Goal: Transaction & Acquisition: Purchase product/service

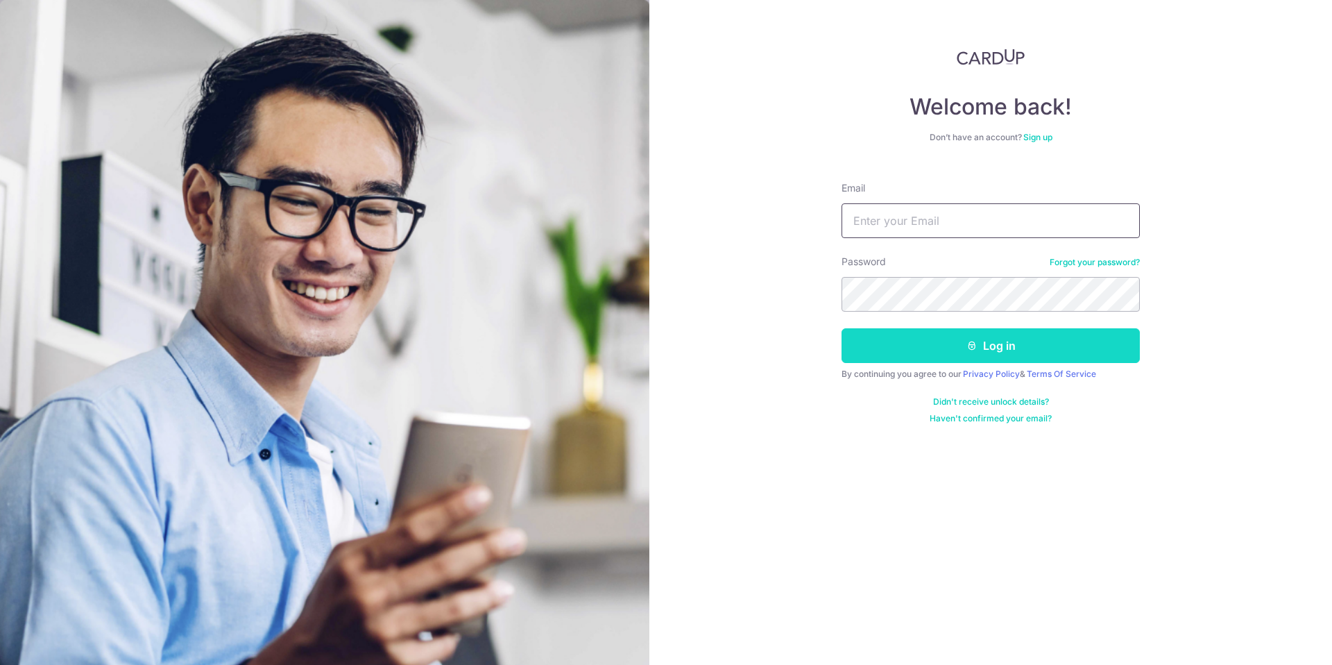
type input "Marcz68@gmail.com"
click at [951, 344] on button "Log in" at bounding box center [991, 345] width 298 height 35
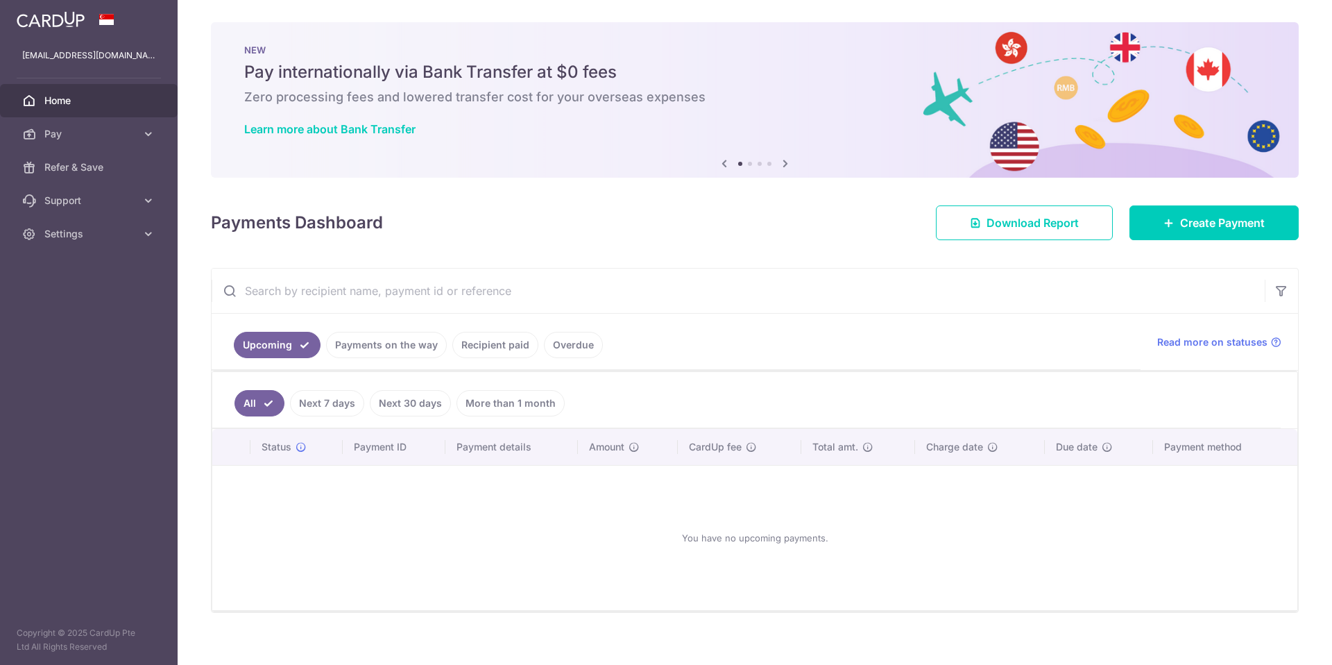
scroll to position [13, 0]
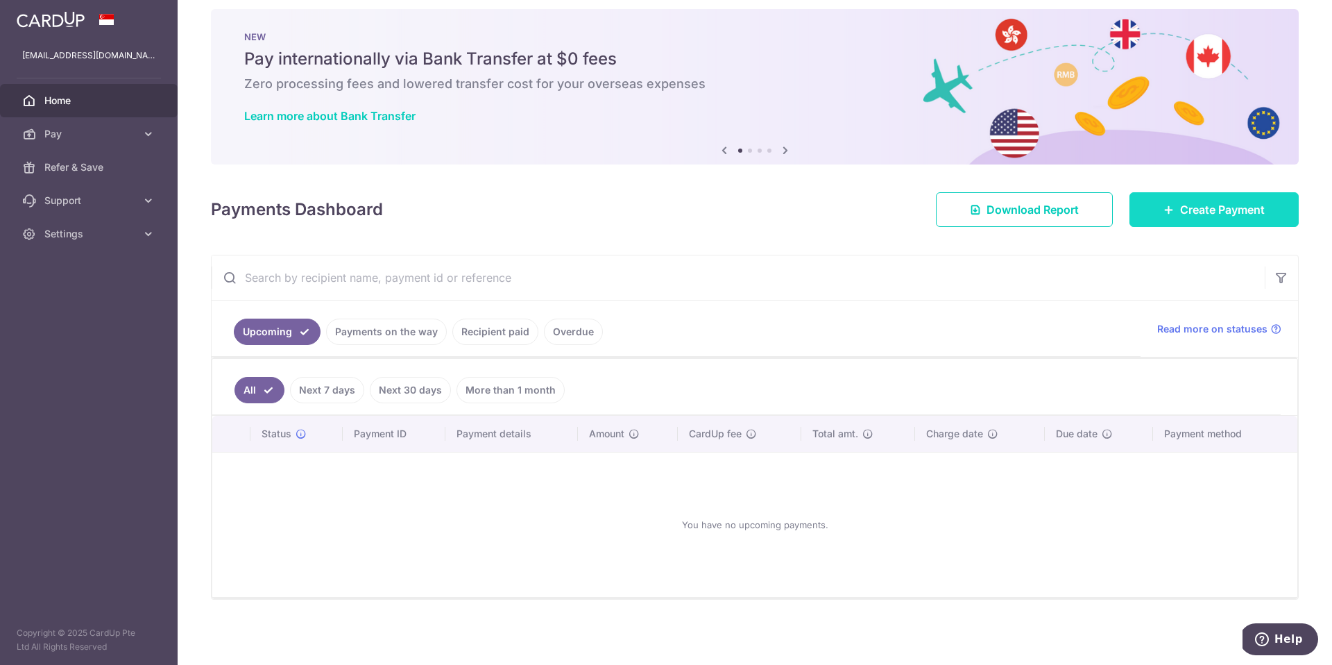
click at [1208, 215] on span "Create Payment" at bounding box center [1222, 209] width 85 height 17
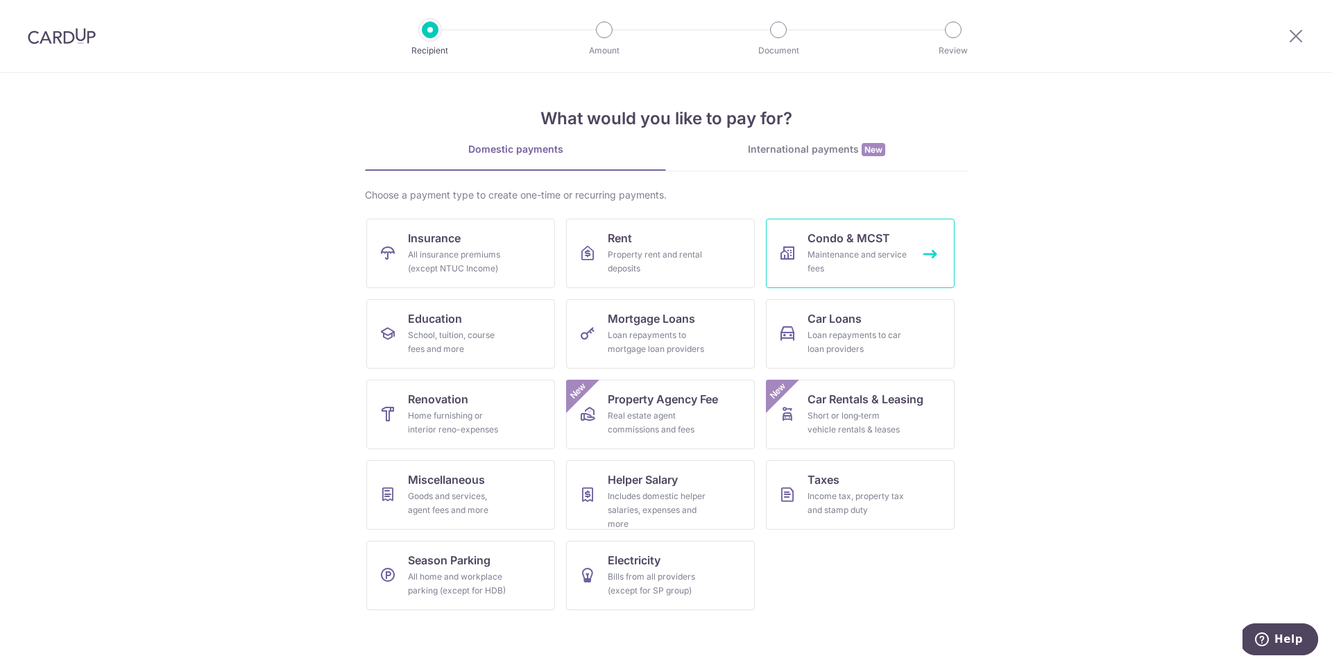
click at [864, 267] on div "Maintenance and service fees" at bounding box center [858, 262] width 100 height 28
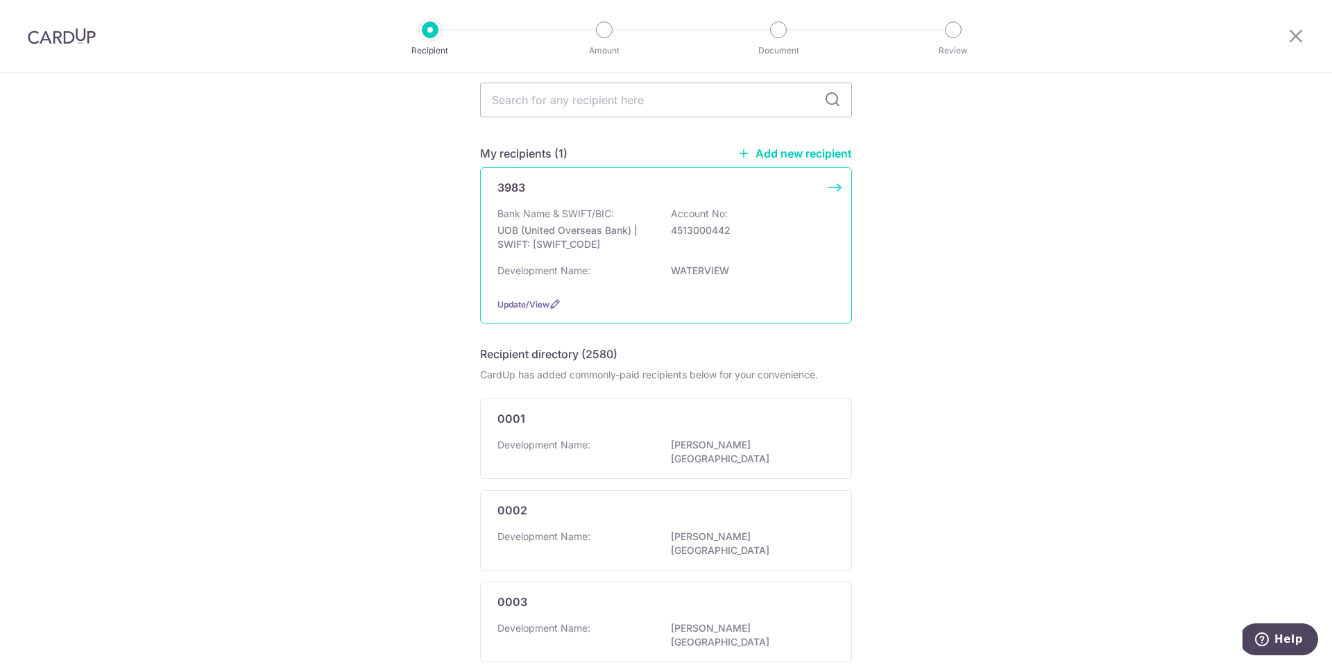
scroll to position [37, 0]
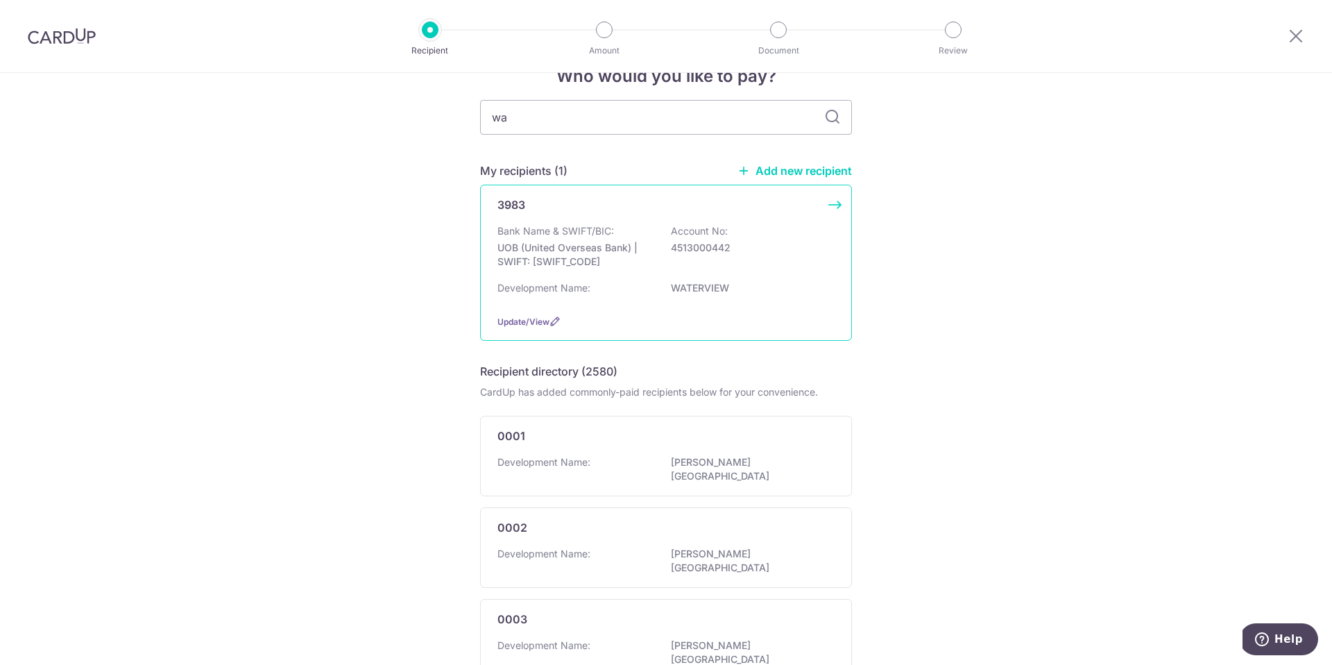
type input "wat"
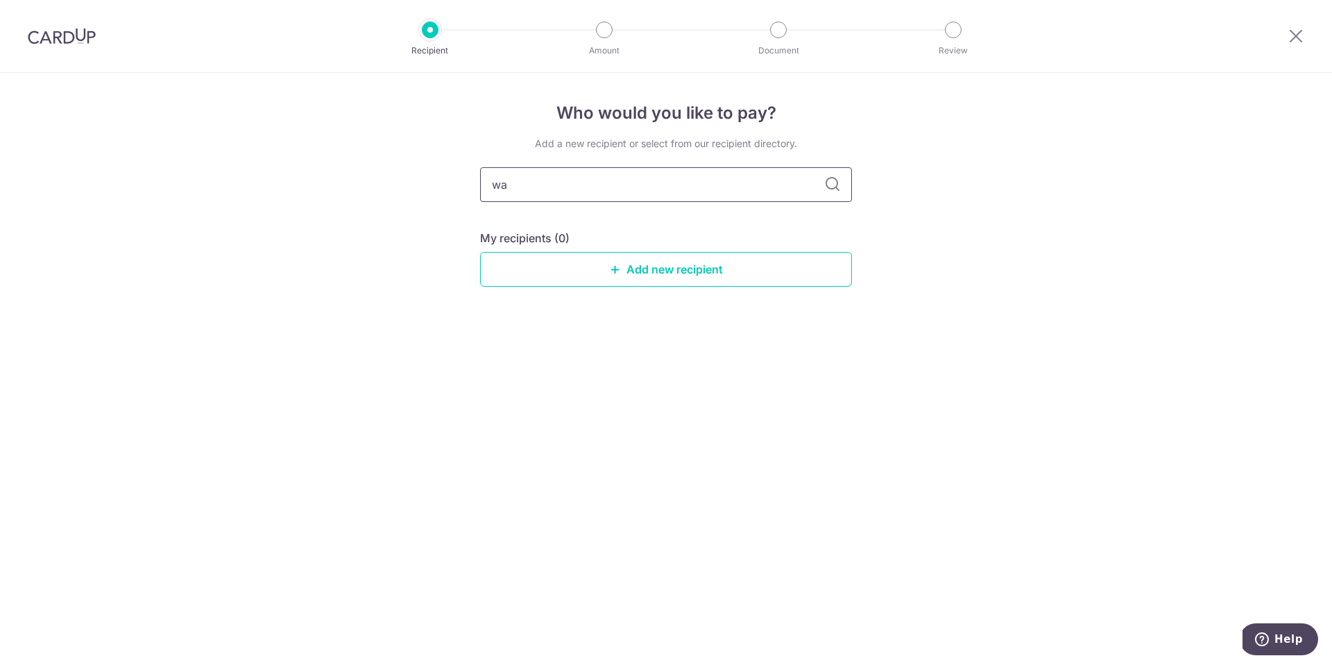
type input "w"
click at [582, 216] on div "Add a new recipient or select from our recipient directory. w My recipients (0)…" at bounding box center [666, 223] width 372 height 172
click at [527, 187] on input "w" at bounding box center [666, 184] width 372 height 35
type input "waterview"
click at [831, 188] on icon at bounding box center [832, 184] width 17 height 17
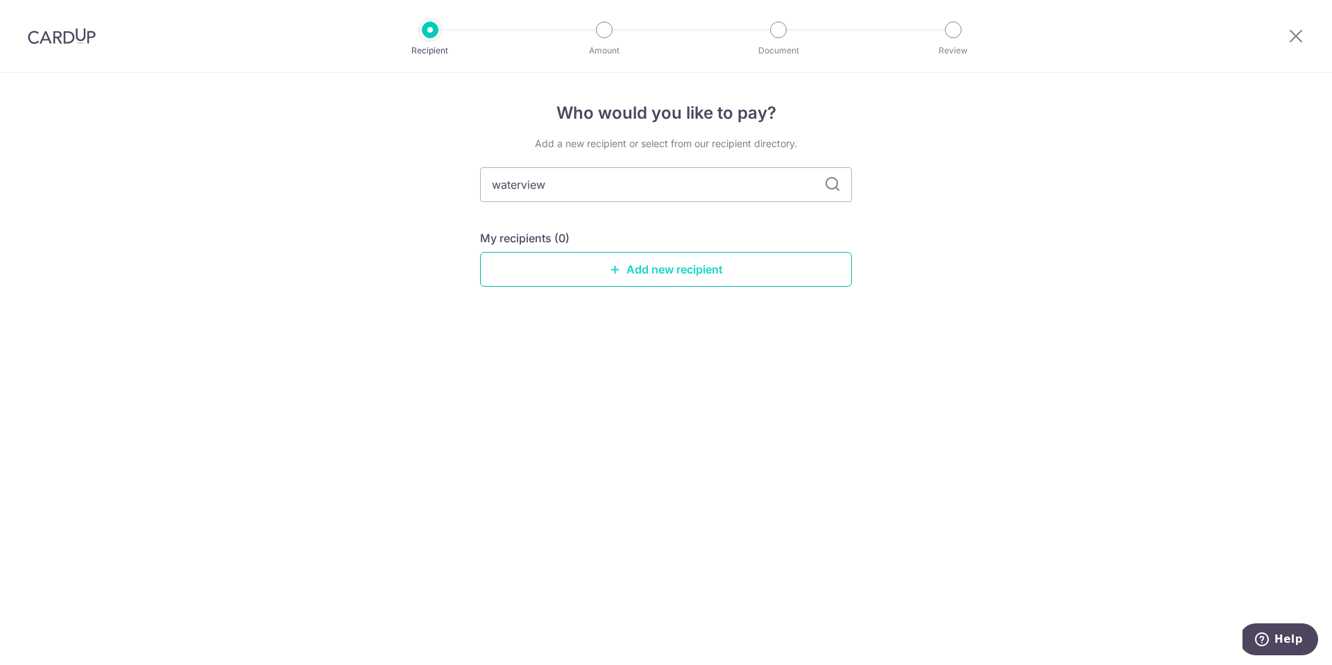
click at [616, 271] on icon at bounding box center [615, 269] width 11 height 11
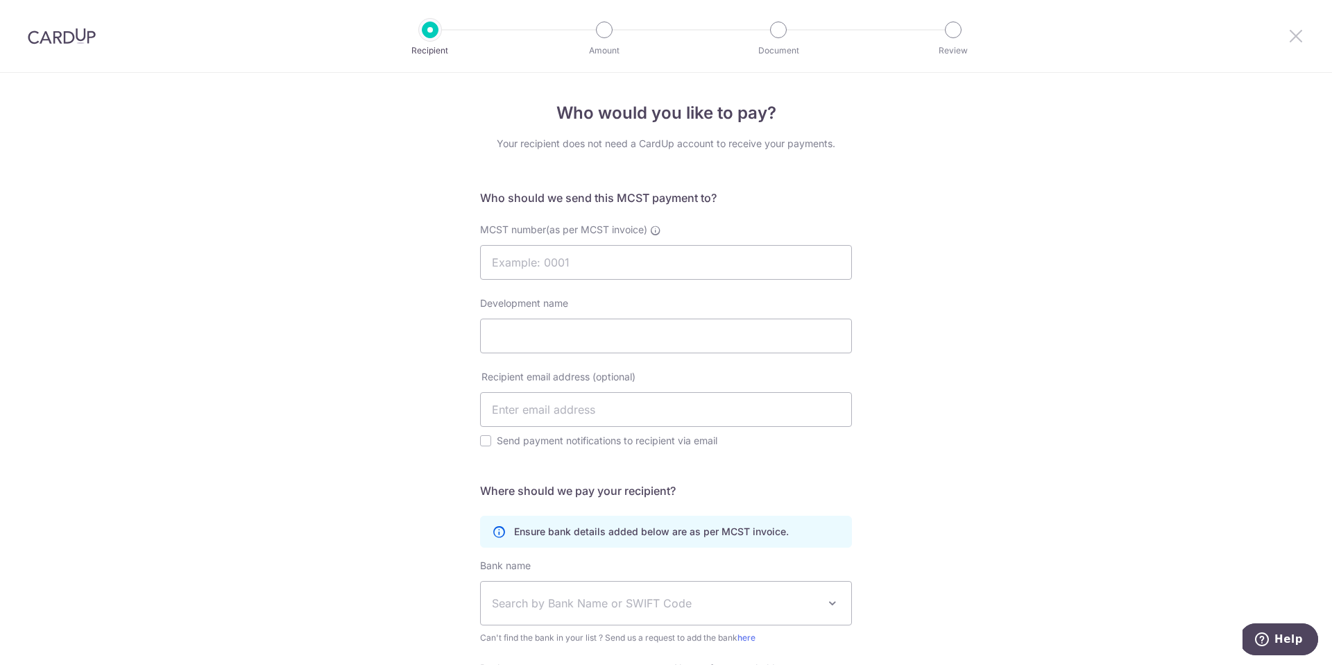
click at [1291, 39] on icon at bounding box center [1296, 35] width 17 height 17
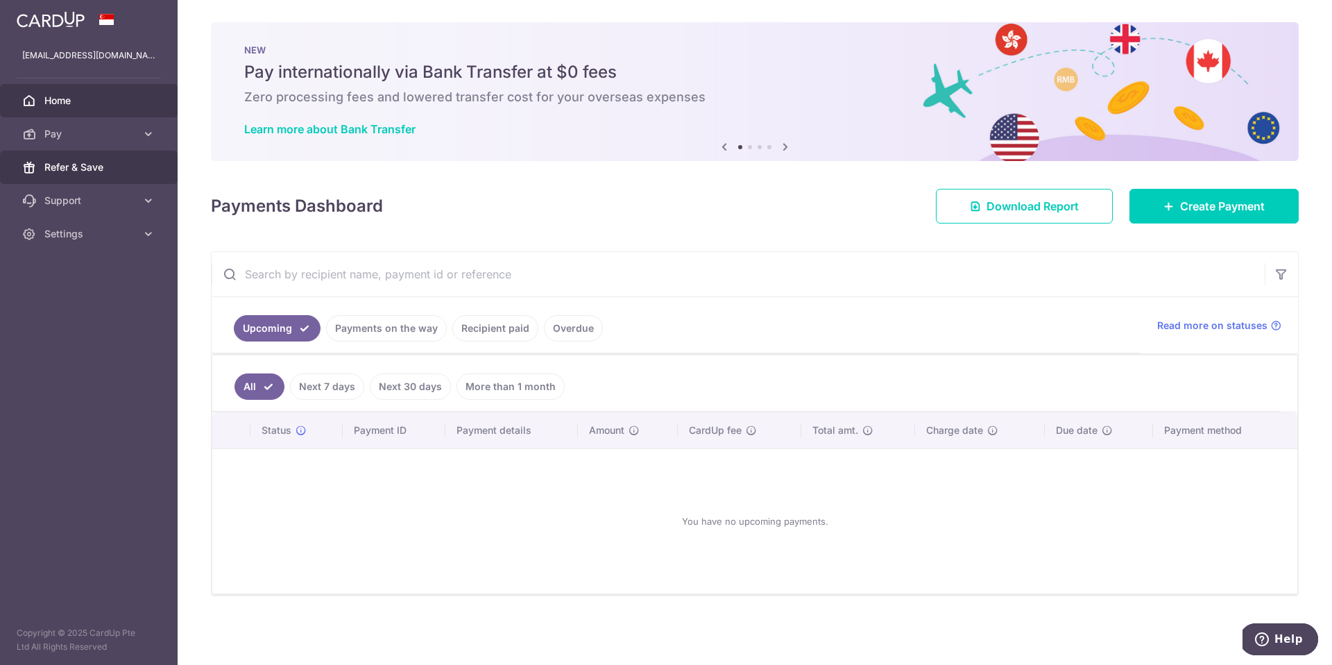
click at [107, 171] on span "Refer & Save" at bounding box center [90, 167] width 92 height 14
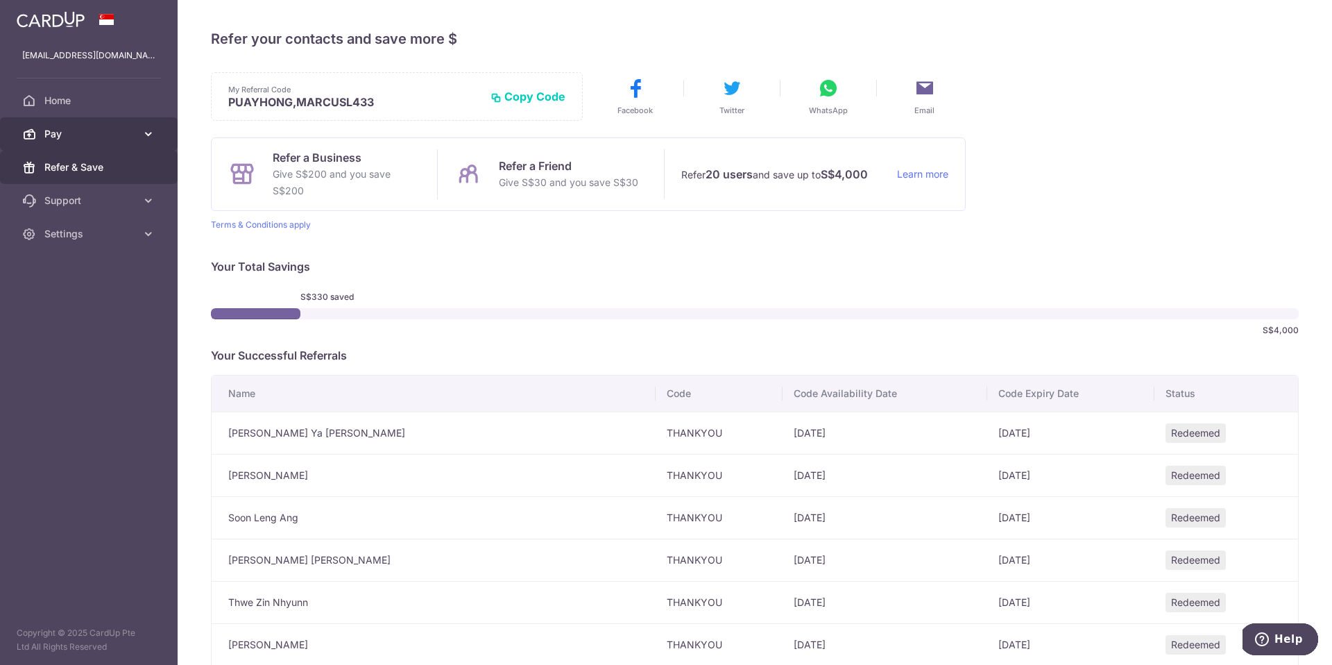
click at [87, 139] on span "Pay" at bounding box center [90, 134] width 92 height 14
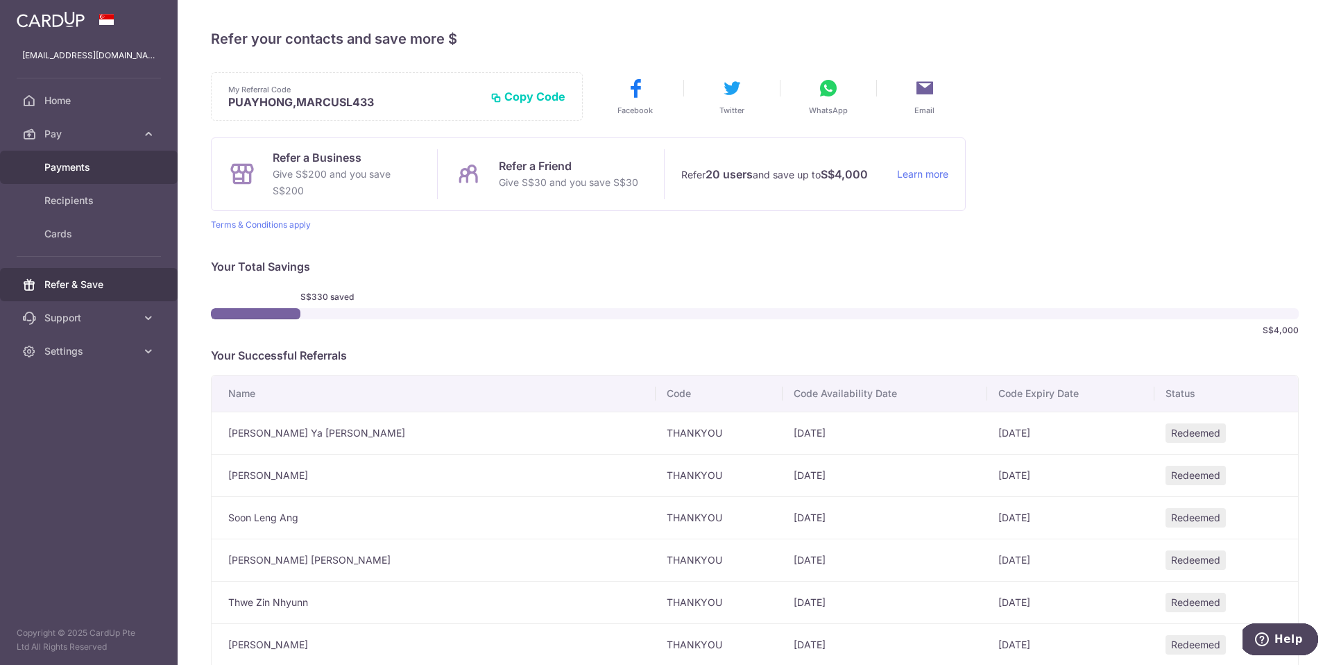
click at [87, 160] on span "Payments" at bounding box center [90, 167] width 92 height 14
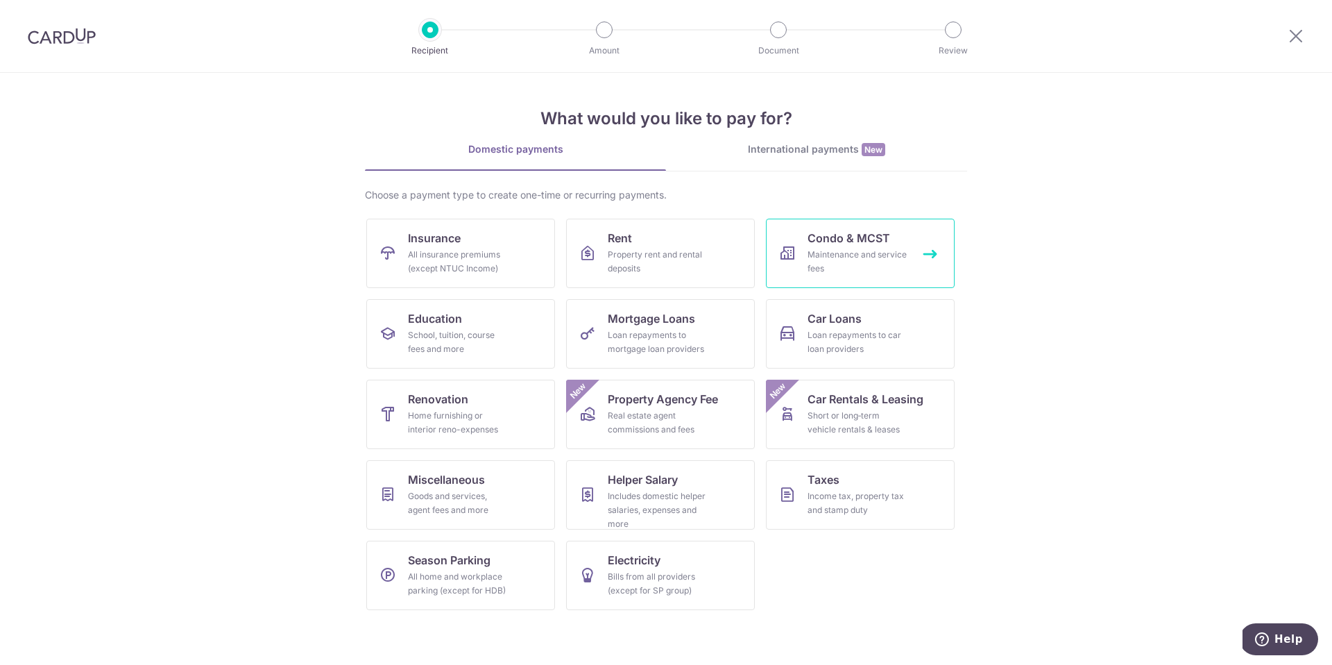
click at [847, 251] on div "Maintenance and service fees" at bounding box center [858, 262] width 100 height 28
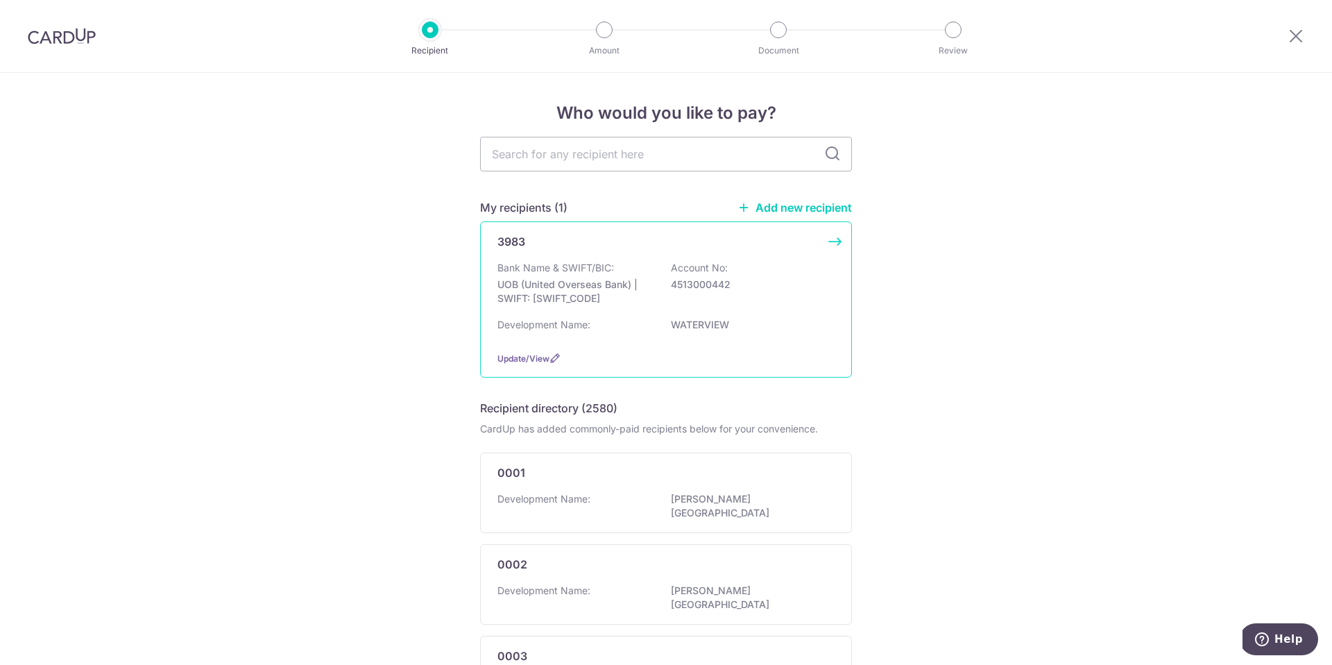
click at [686, 326] on p "WATERVIEW" at bounding box center [748, 325] width 155 height 14
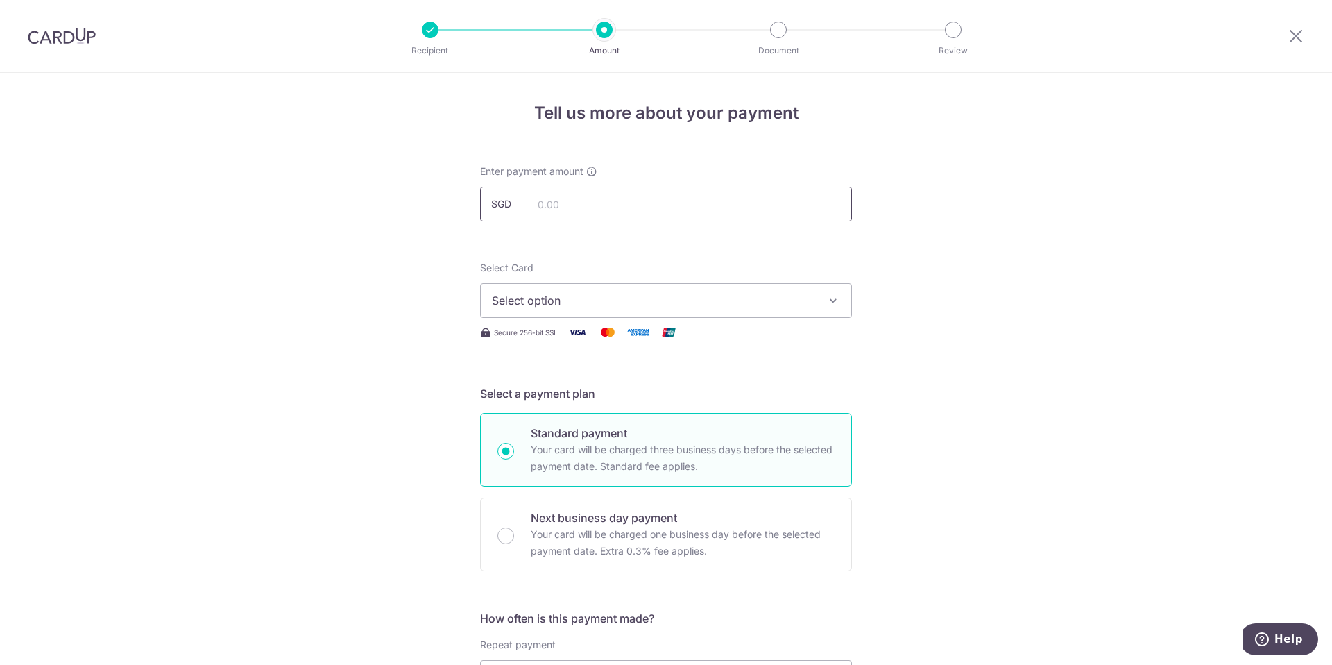
click at [664, 210] on input "text" at bounding box center [666, 204] width 372 height 35
type input "882.90"
click at [659, 298] on span "Select option" at bounding box center [653, 300] width 323 height 17
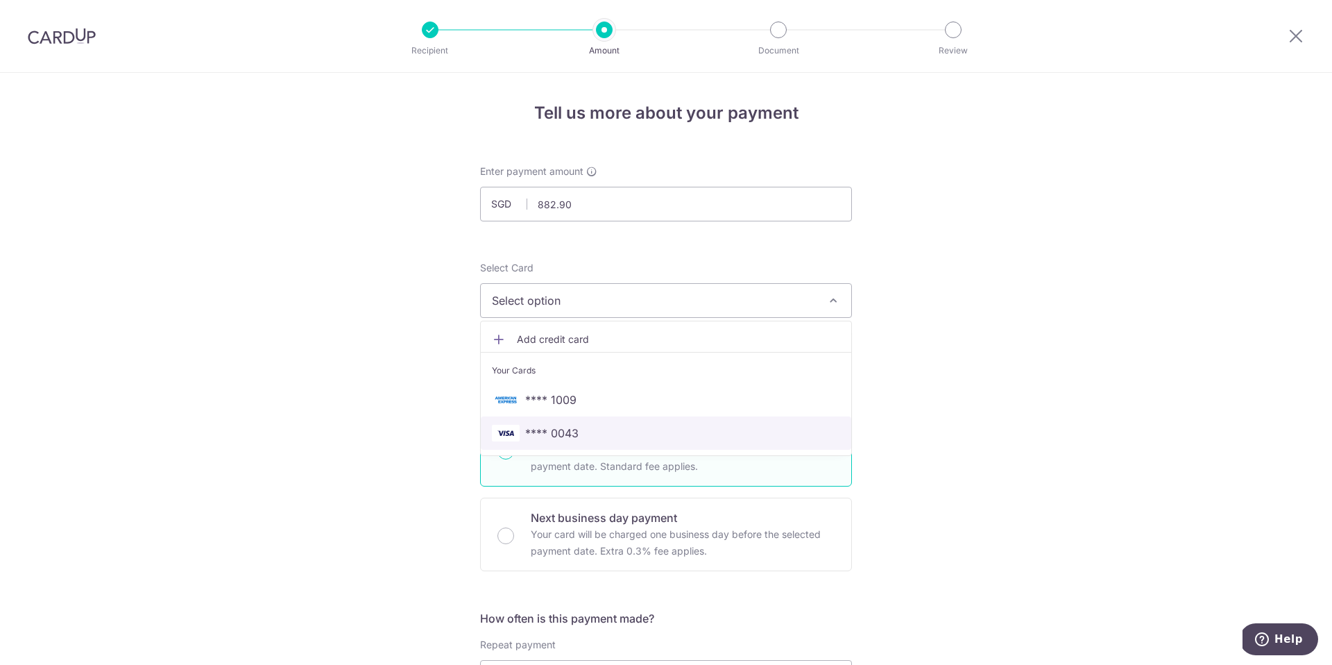
click at [692, 435] on span "**** 0043" at bounding box center [666, 433] width 348 height 17
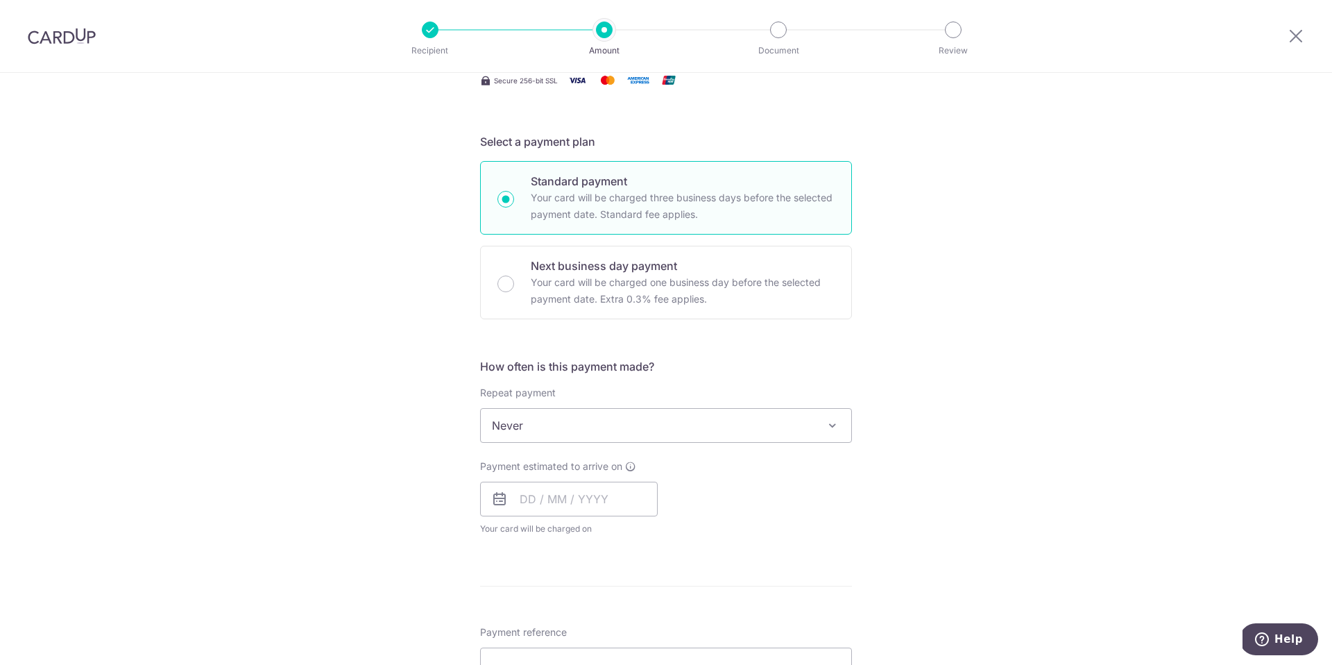
scroll to position [261, 0]
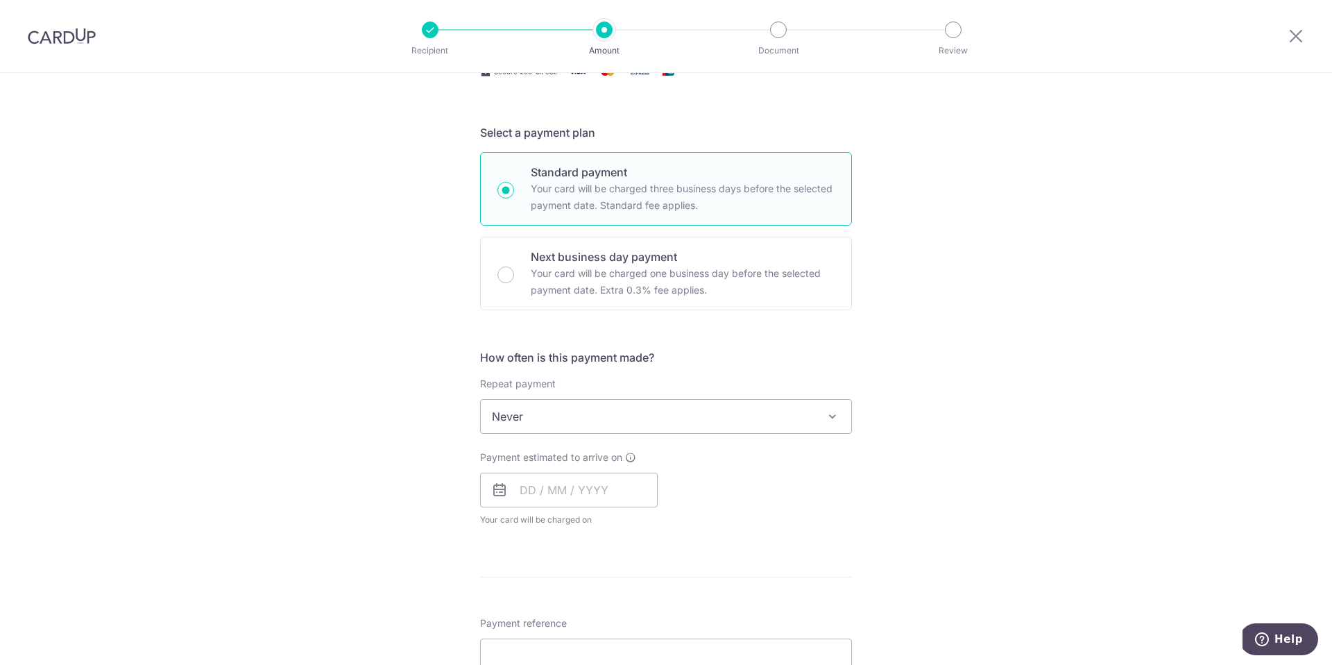
click at [622, 406] on span "Never" at bounding box center [666, 416] width 371 height 33
click at [695, 418] on span "Every quarter" at bounding box center [666, 416] width 371 height 33
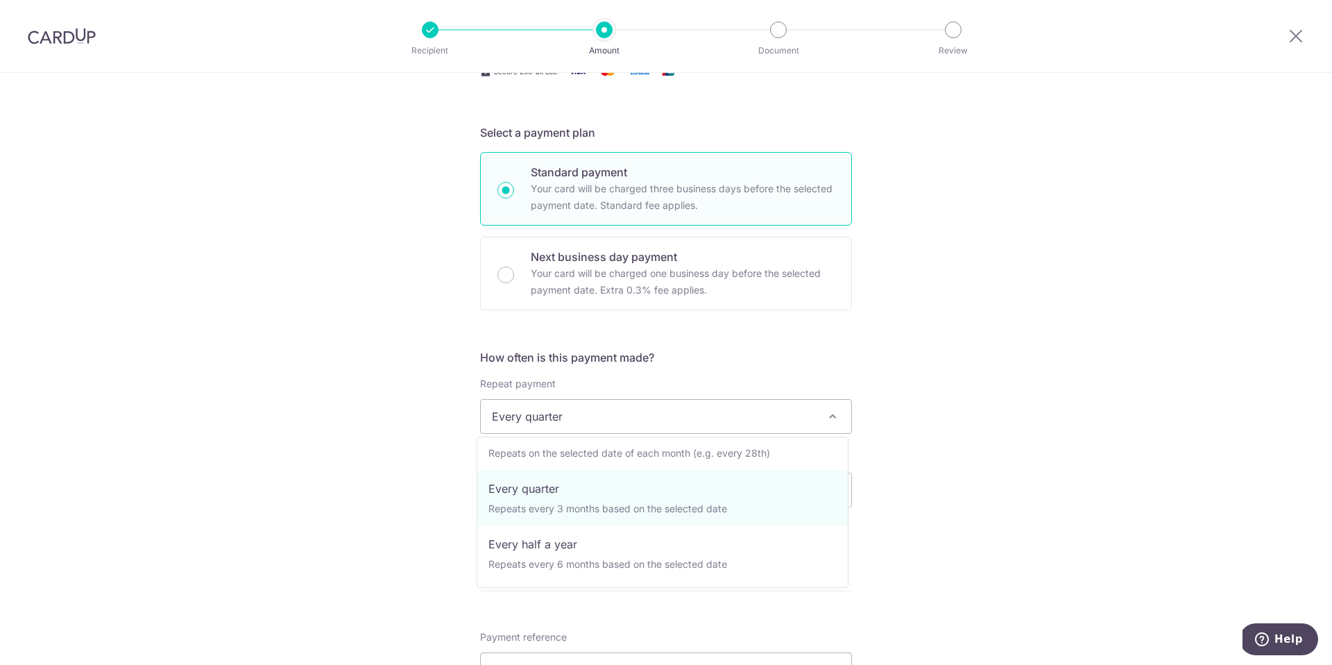
click at [390, 470] on div "Tell us more about your payment Enter payment amount SGD 882.90 882.90 Select C…" at bounding box center [666, 446] width 1332 height 1269
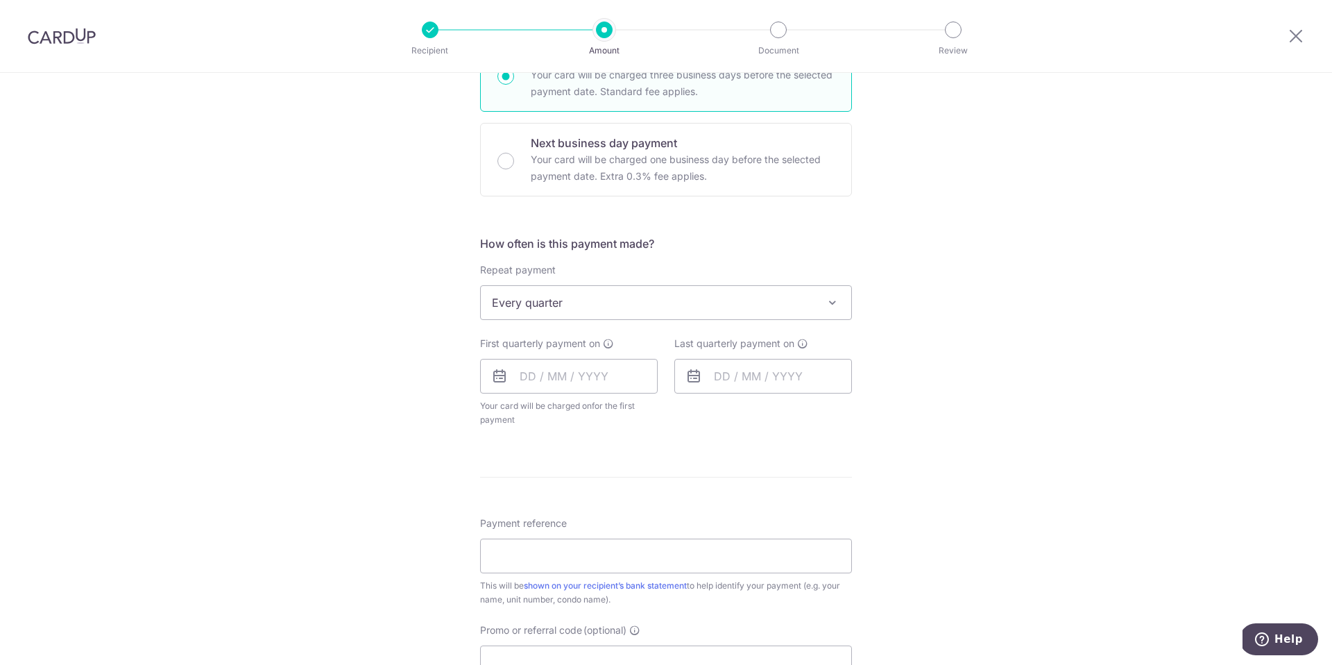
scroll to position [441, 0]
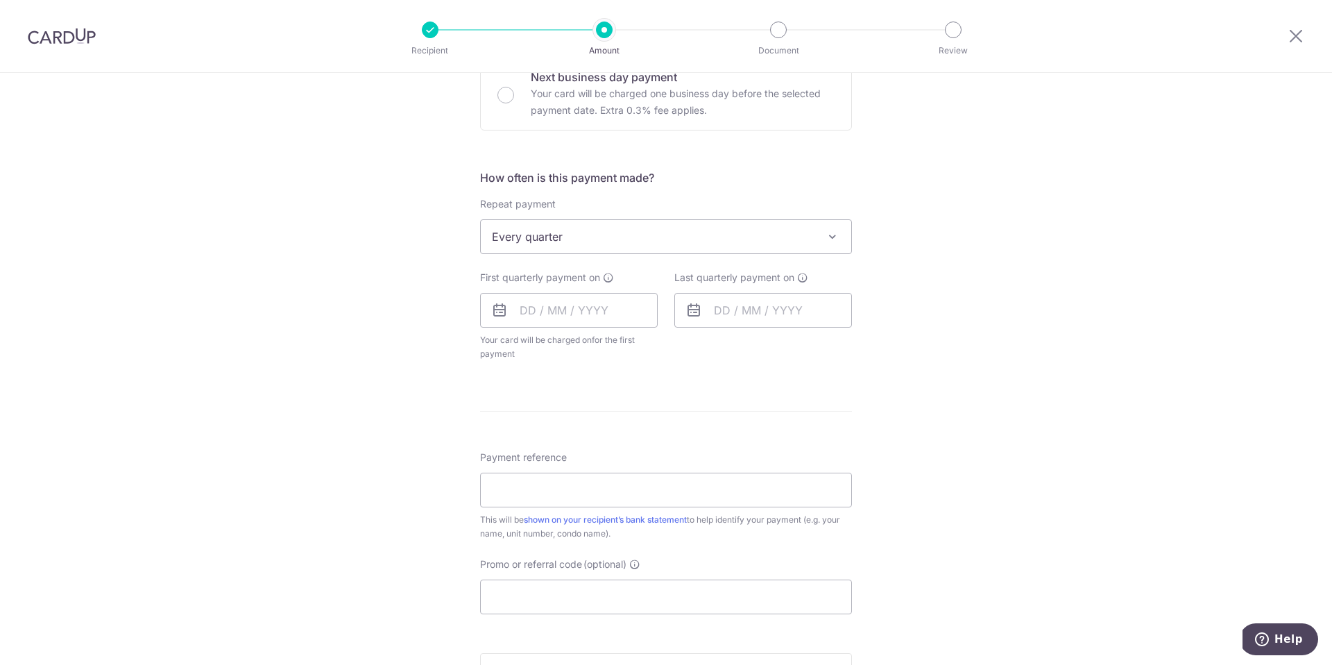
click at [625, 242] on span "Every quarter" at bounding box center [666, 236] width 371 height 33
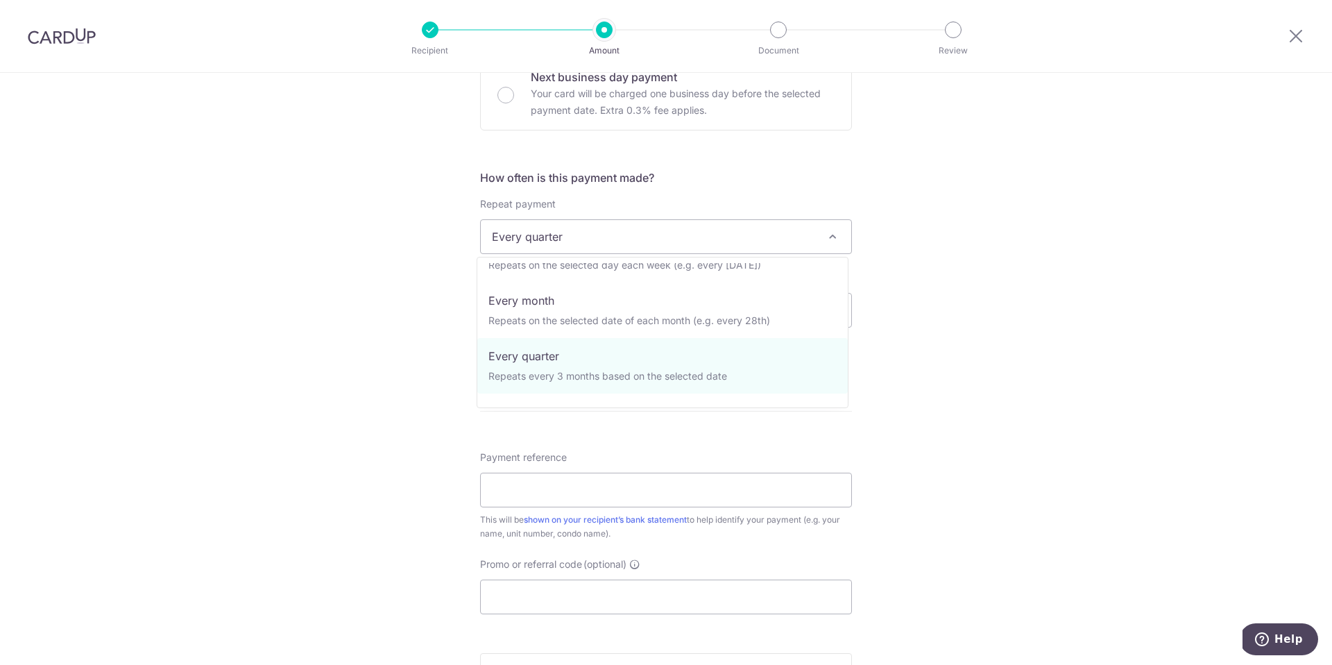
scroll to position [0, 0]
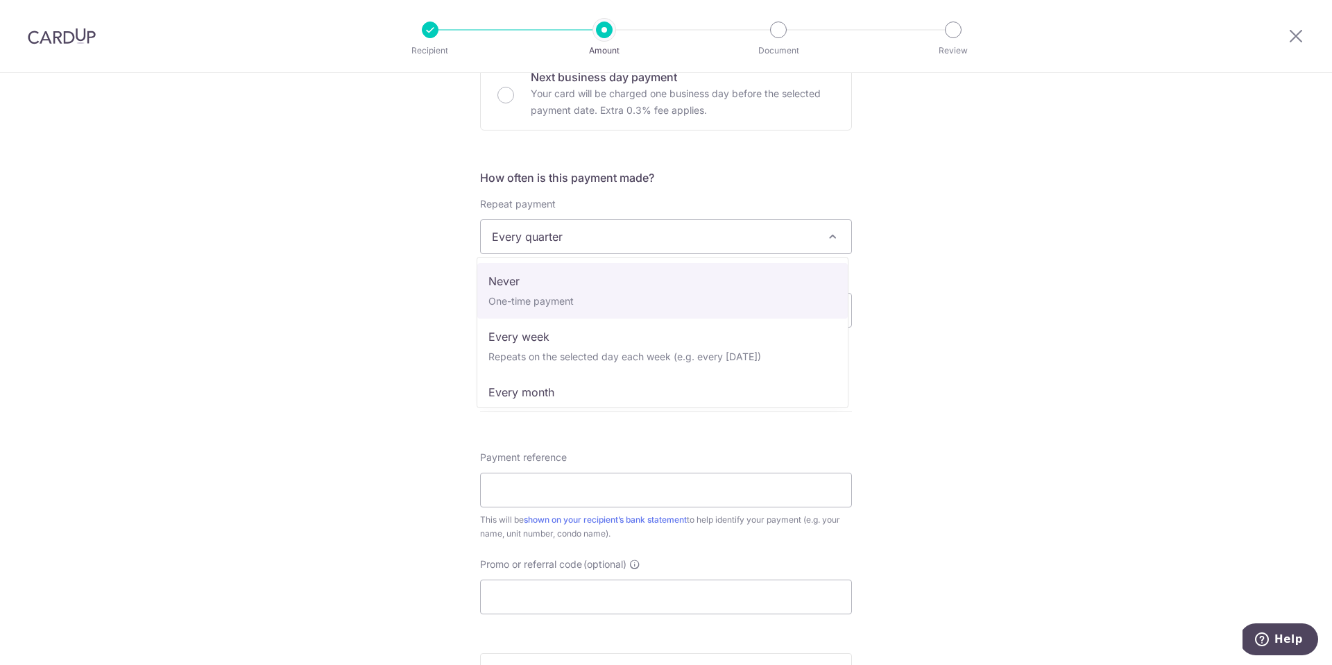
select select "1"
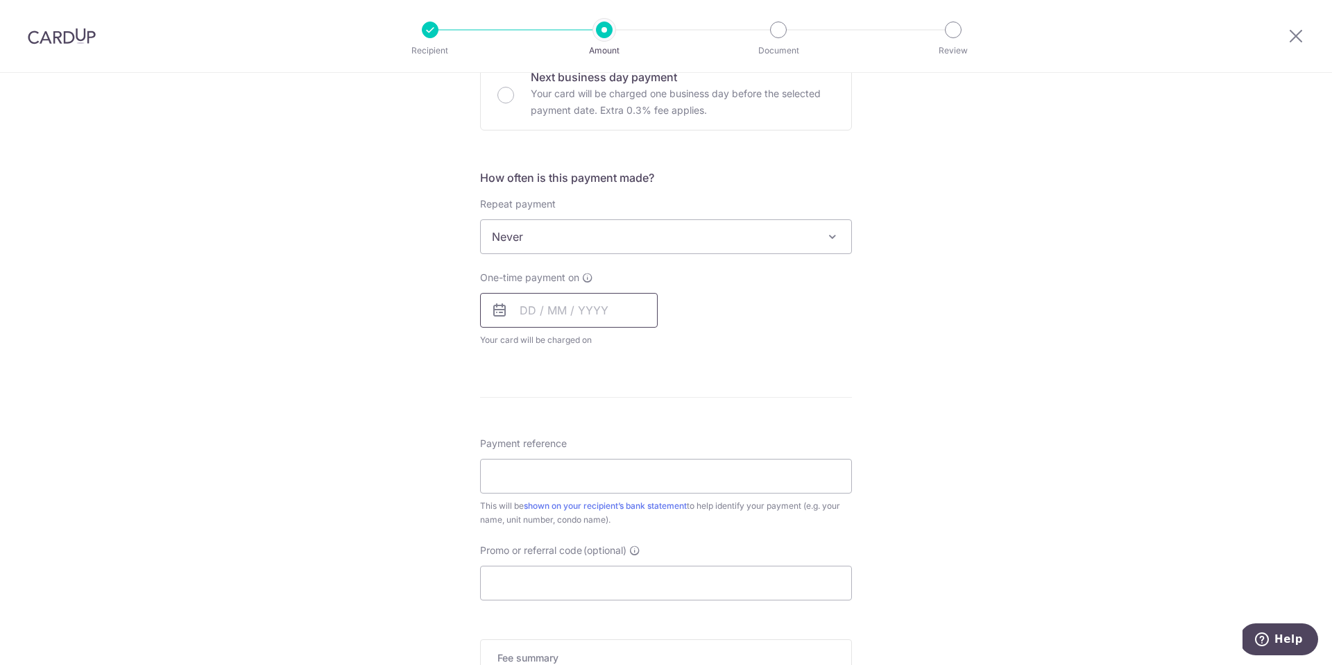
click at [585, 307] on input "text" at bounding box center [569, 310] width 178 height 35
click at [757, 300] on div "One-time payment on Prev Next Oct Nov Dec 2025 2026 2027 2028 2029 2030 2031 20…" at bounding box center [666, 309] width 389 height 76
click at [570, 311] on input "text" at bounding box center [569, 310] width 178 height 35
click at [534, 490] on link "20" at bounding box center [536, 492] width 22 height 22
type input "20/10/2025"
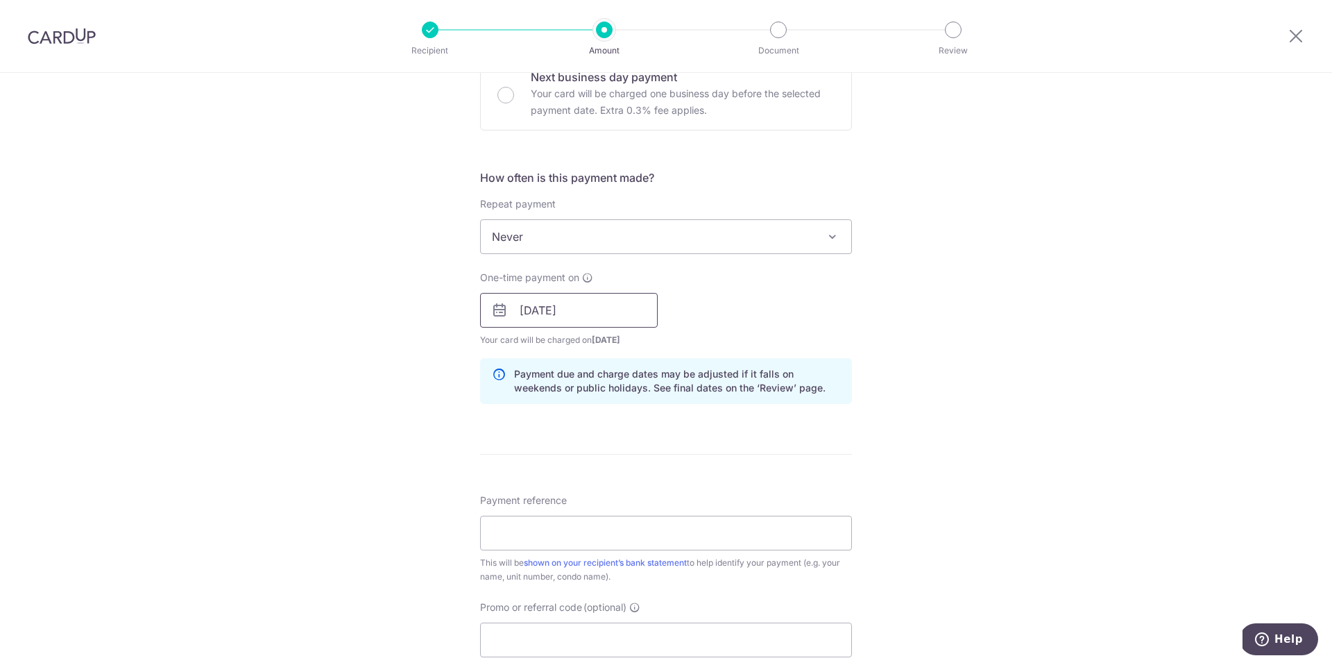
scroll to position [609, 0]
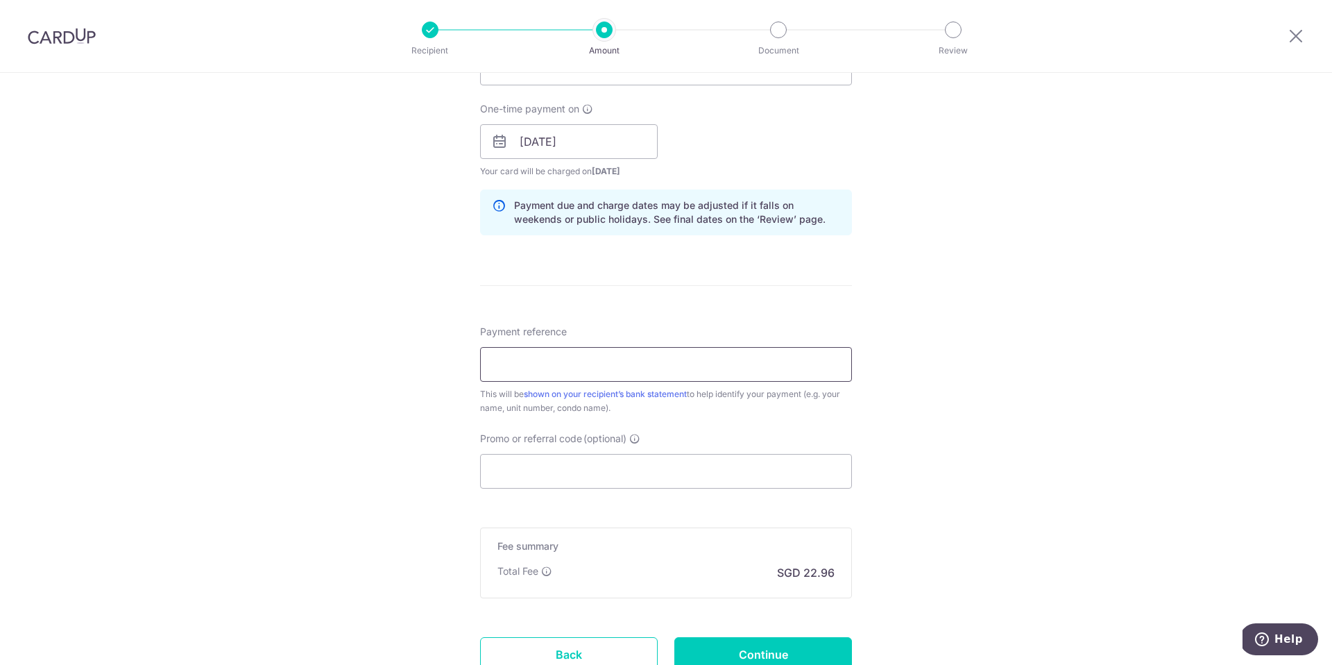
click at [568, 355] on input "Payment reference" at bounding box center [666, 364] width 372 height 35
click at [679, 312] on form "Enter payment amount SGD 882.90 882.90 Select Card **** 0043 Add credit card Yo…" at bounding box center [666, 132] width 372 height 1155
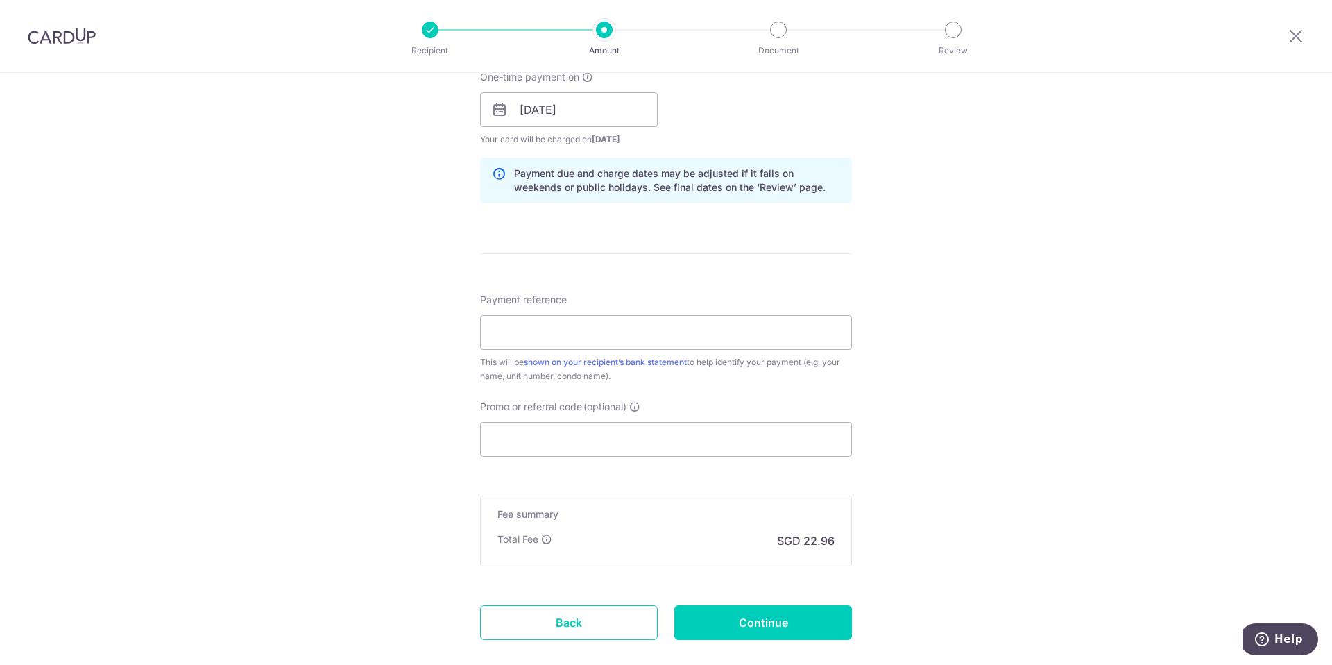
scroll to position [503, 0]
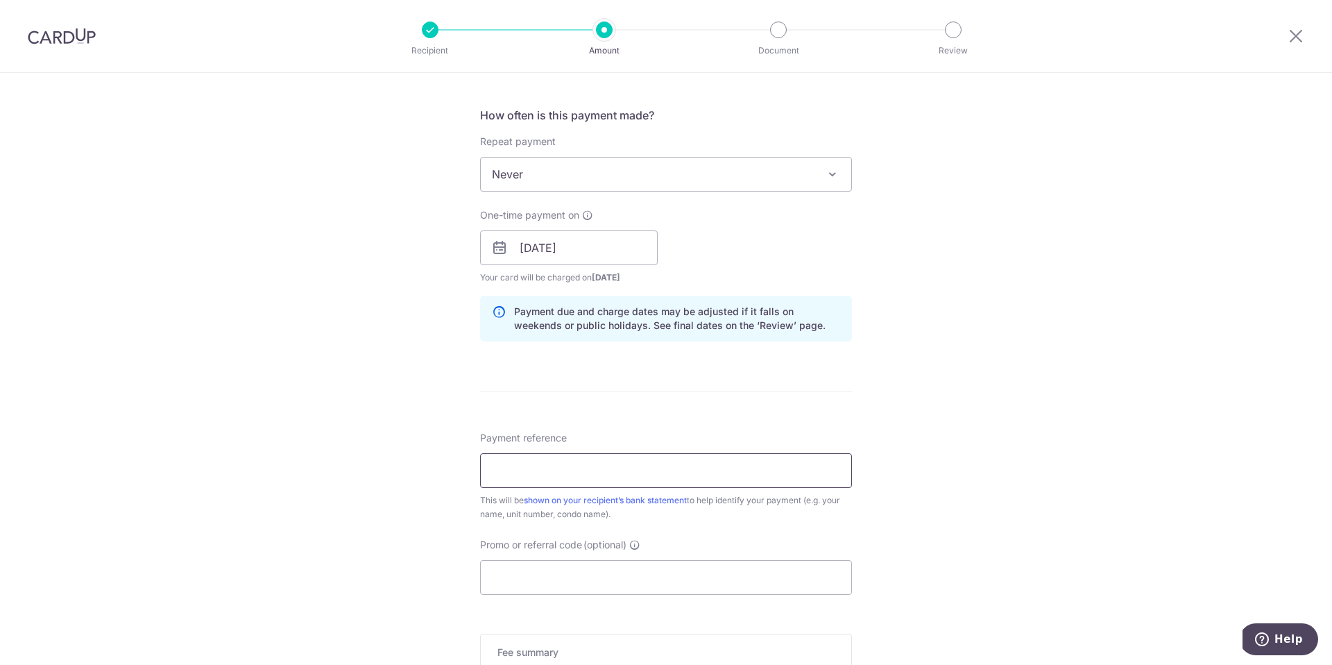
click at [510, 462] on input "Payment reference" at bounding box center [666, 470] width 372 height 35
type input "[PHONE_NUMBER]"
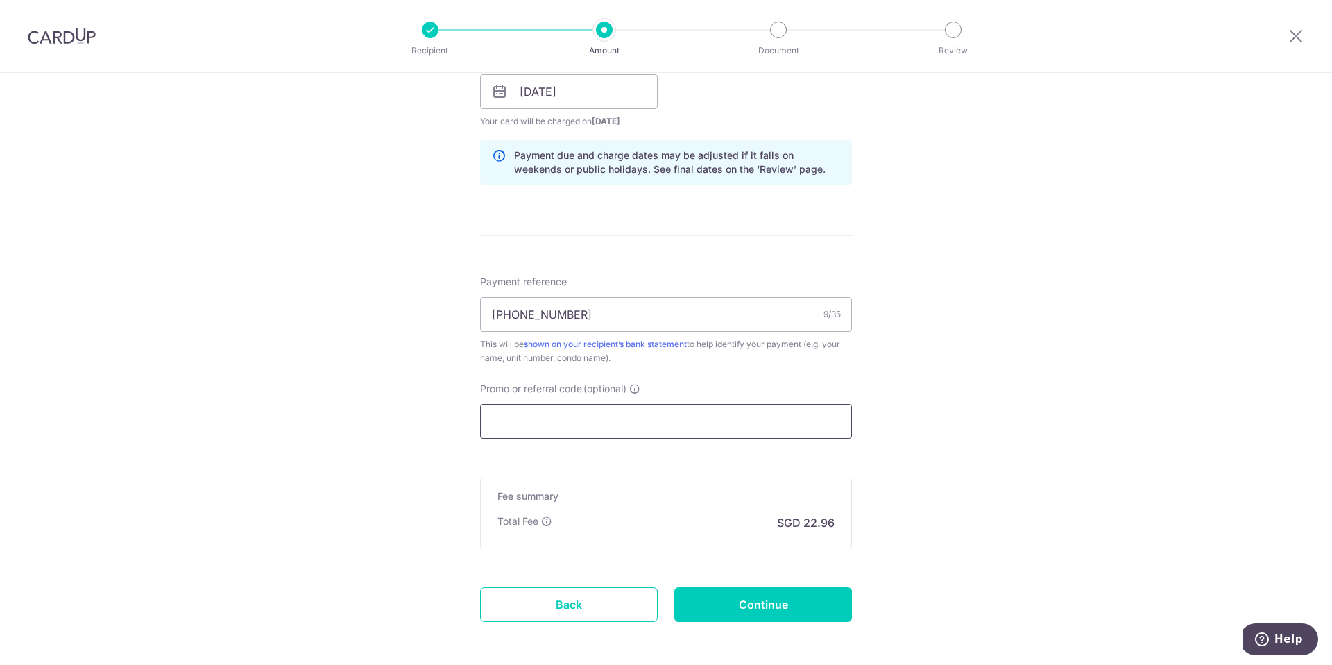
click at [592, 426] on input "Promo or referral code (optional)" at bounding box center [666, 421] width 372 height 35
paste input "3HOME25R"
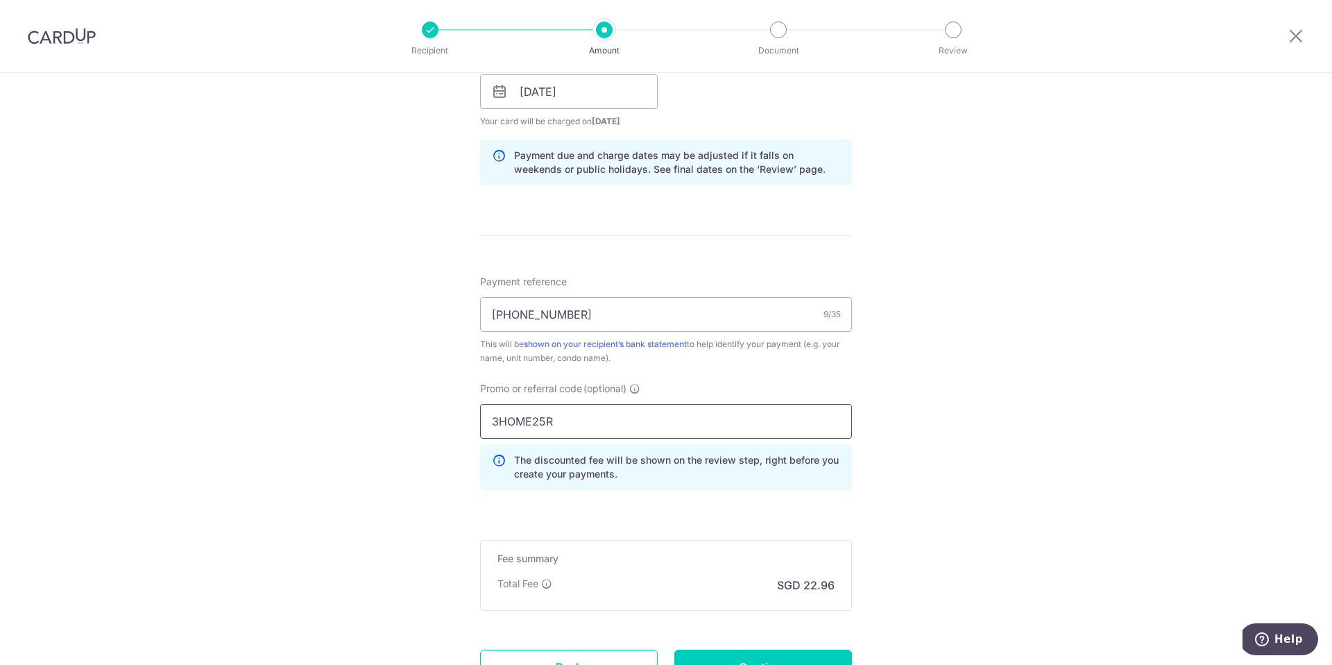
type input "3HOME25R"
click at [926, 394] on div "Tell us more about your payment Enter payment amount SGD 882.90 882.90 Select C…" at bounding box center [666, 101] width 1332 height 1375
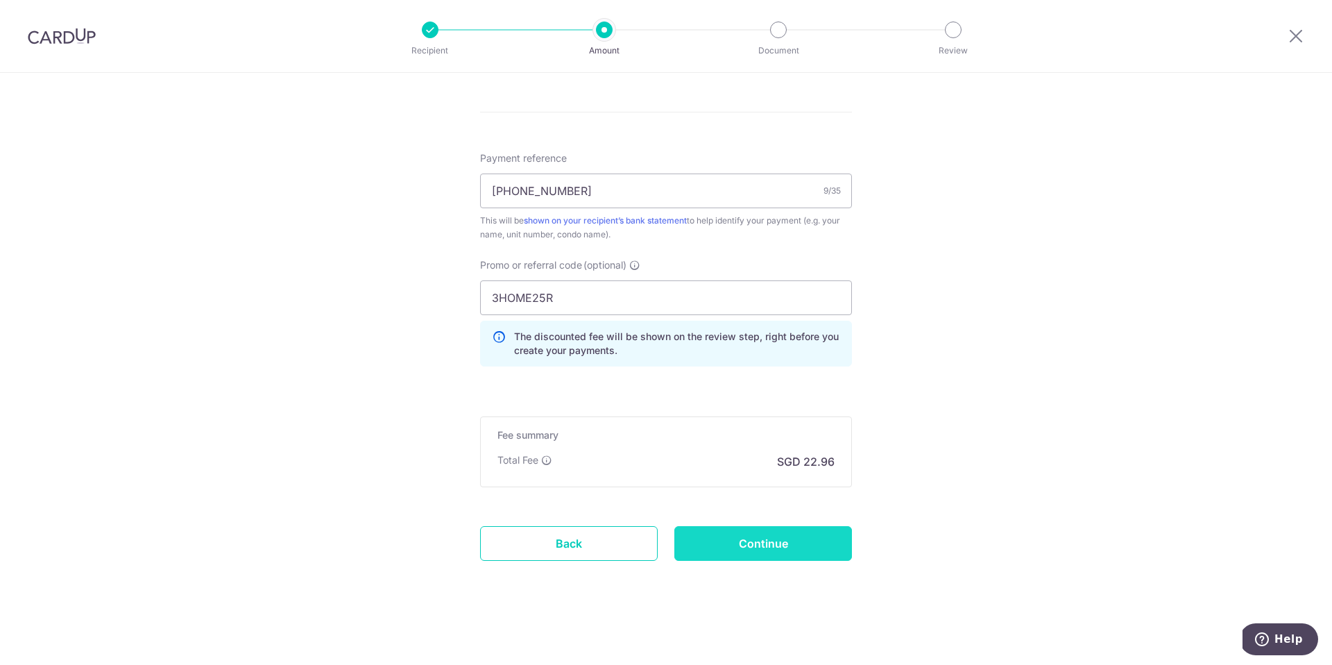
click at [791, 539] on input "Continue" at bounding box center [764, 543] width 178 height 35
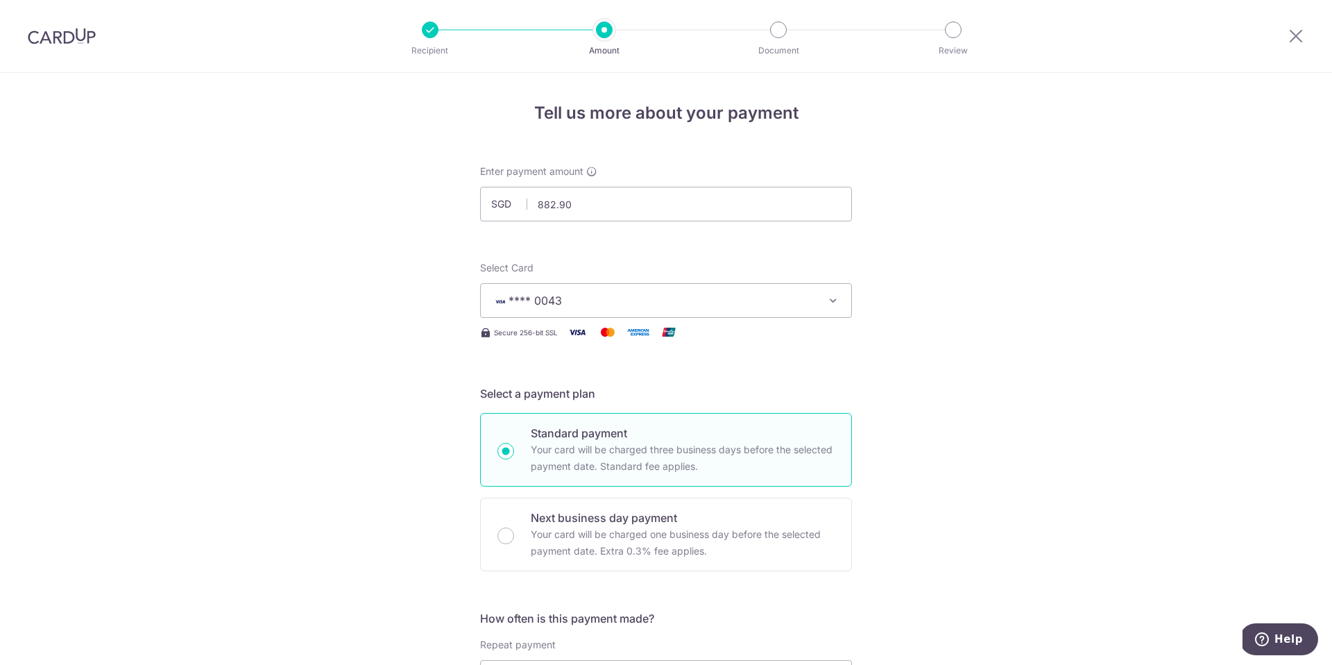
scroll to position [802, 0]
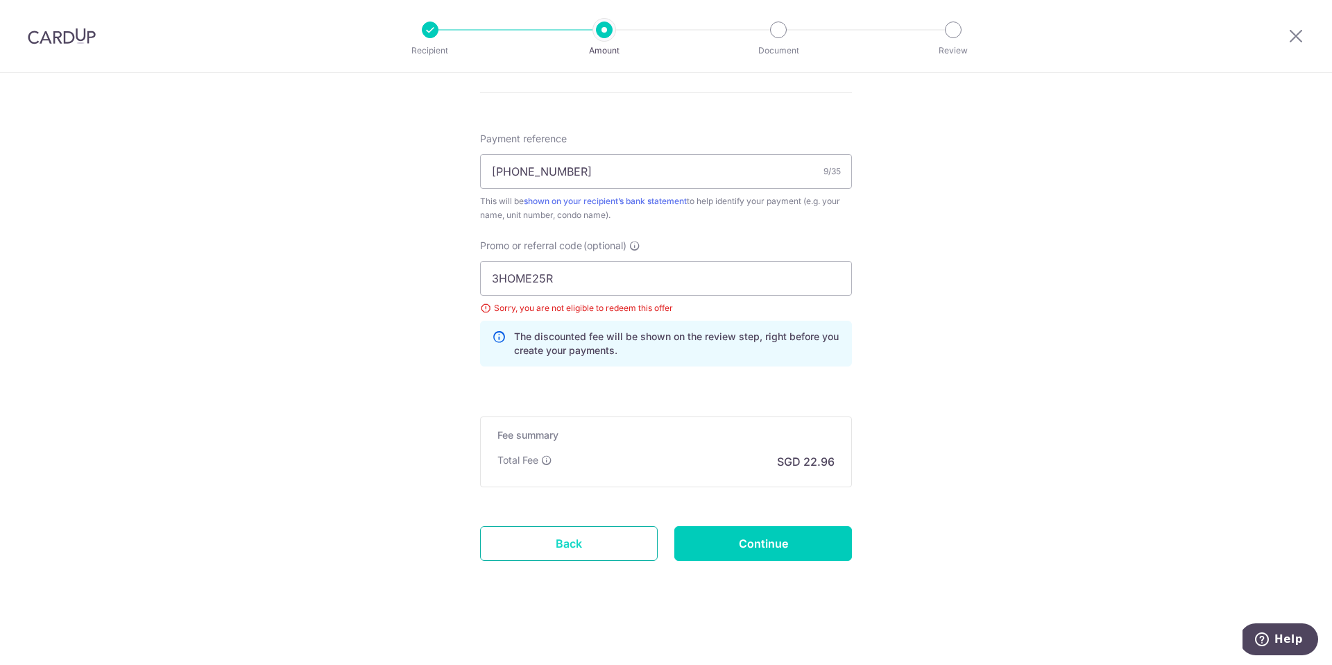
click at [577, 541] on link "Back" at bounding box center [569, 543] width 178 height 35
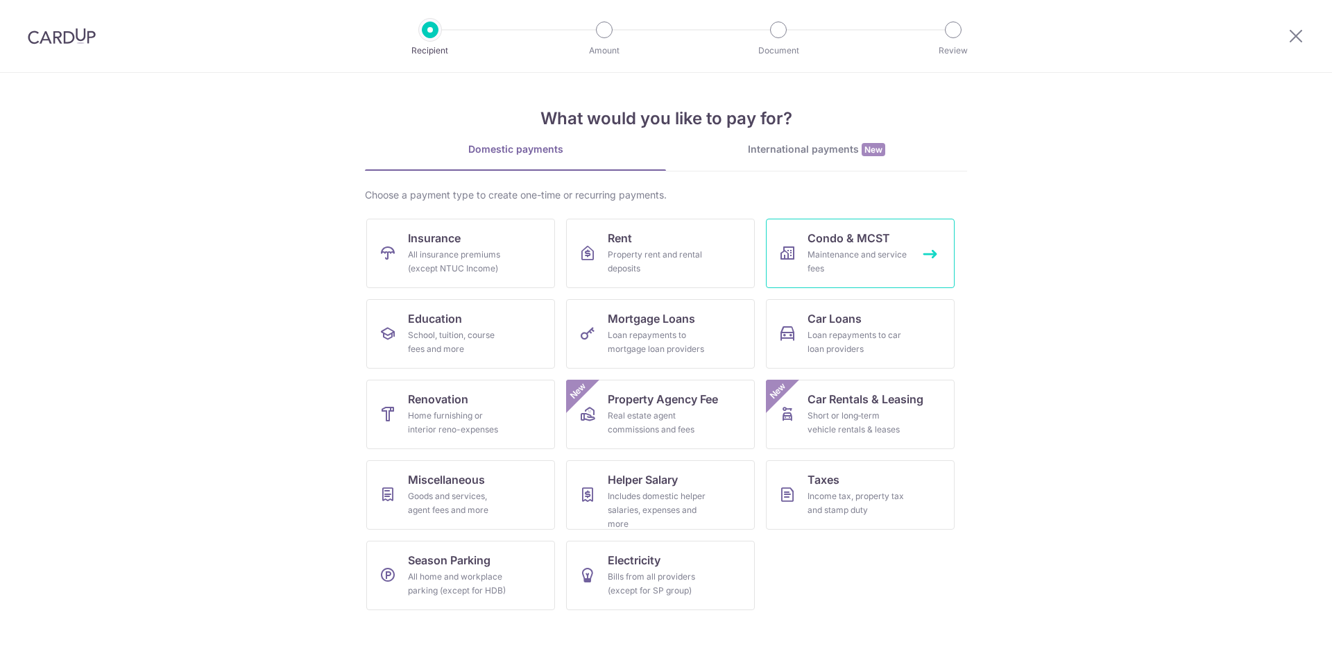
click at [838, 273] on div "Maintenance and service fees" at bounding box center [858, 262] width 100 height 28
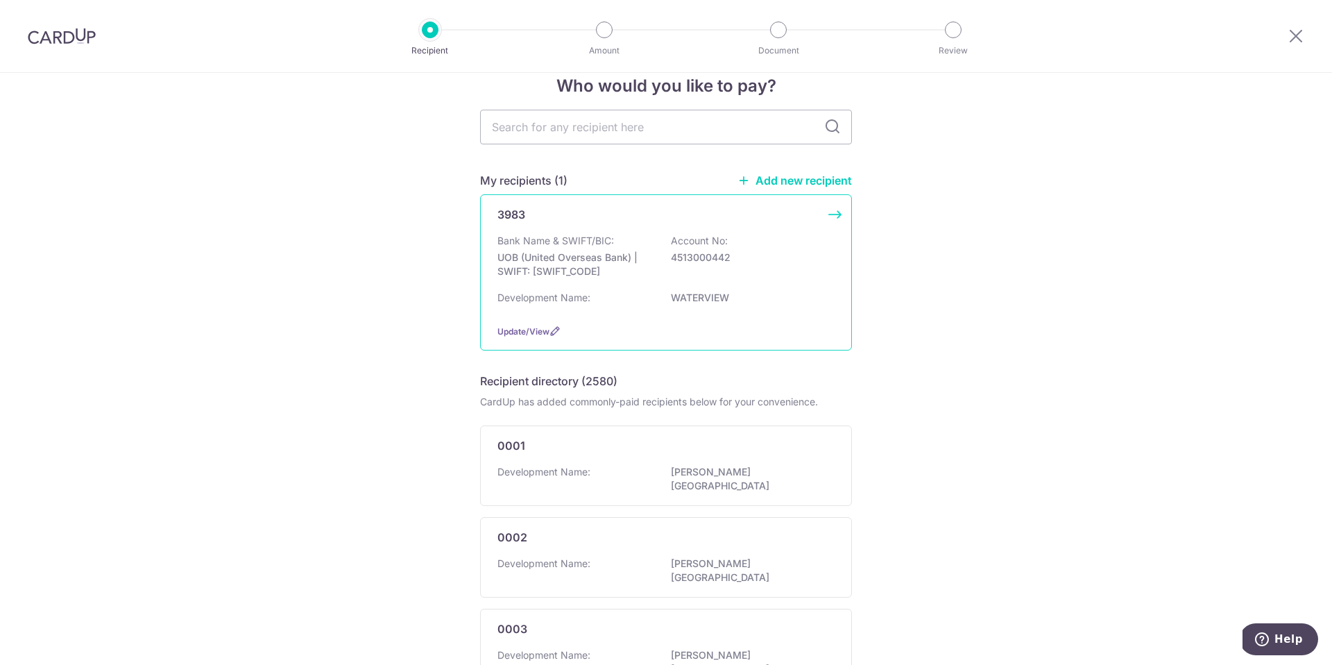
scroll to position [36, 0]
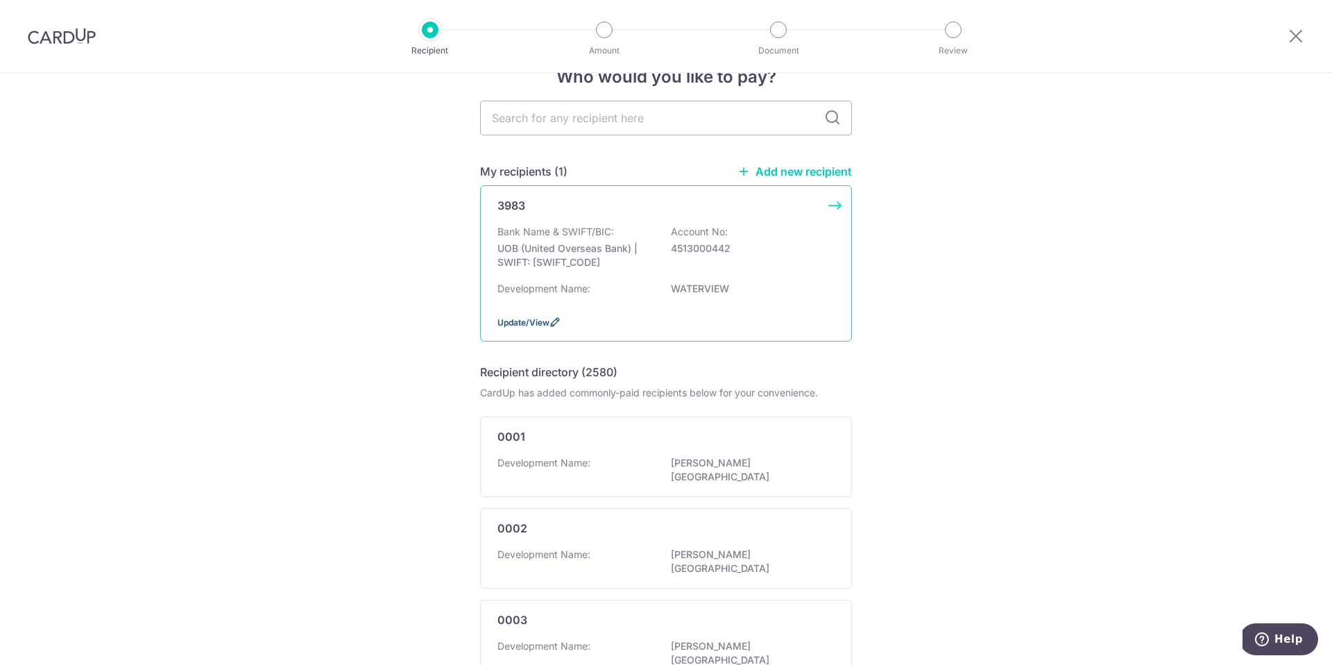
click at [539, 323] on span "Update/View" at bounding box center [524, 322] width 52 height 10
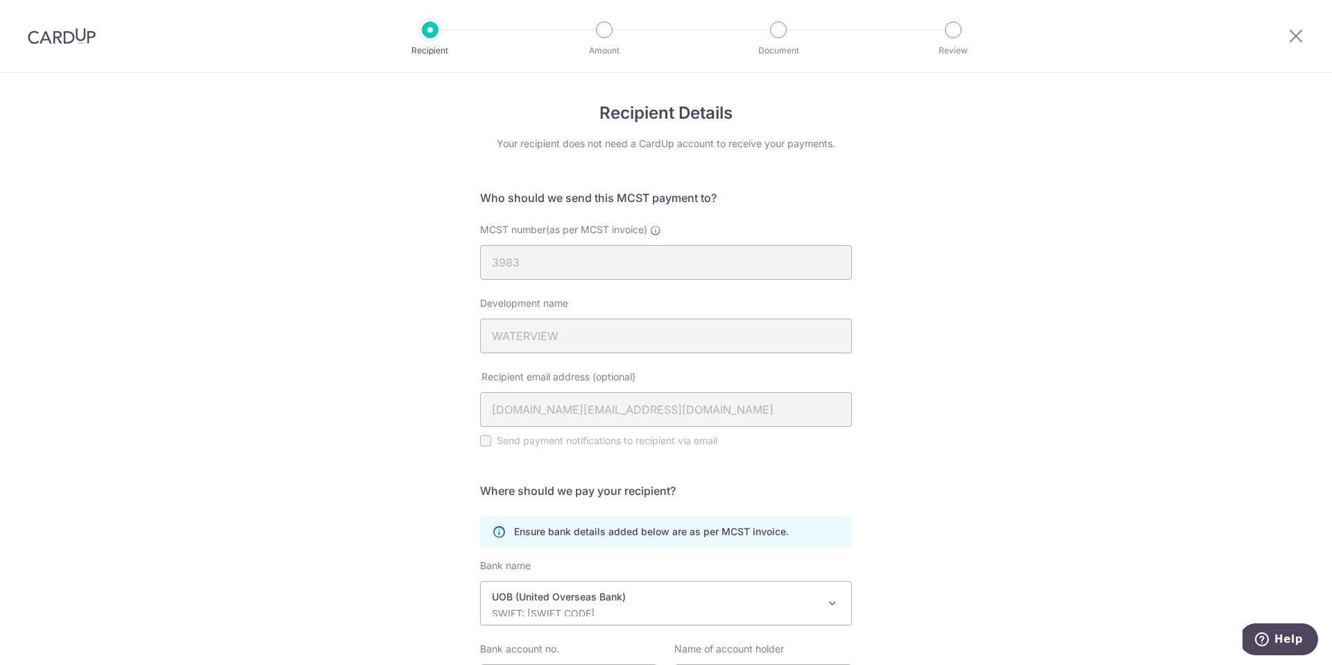
scroll to position [145, 0]
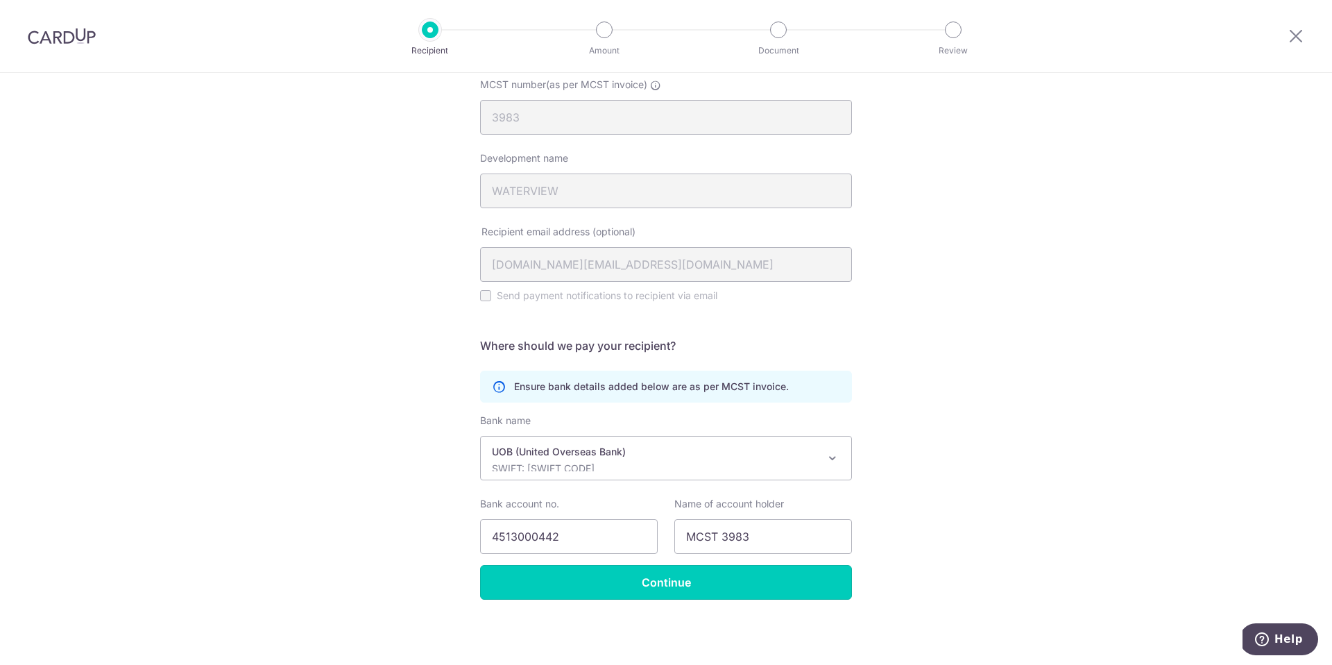
click at [768, 587] on input "Continue" at bounding box center [666, 582] width 372 height 35
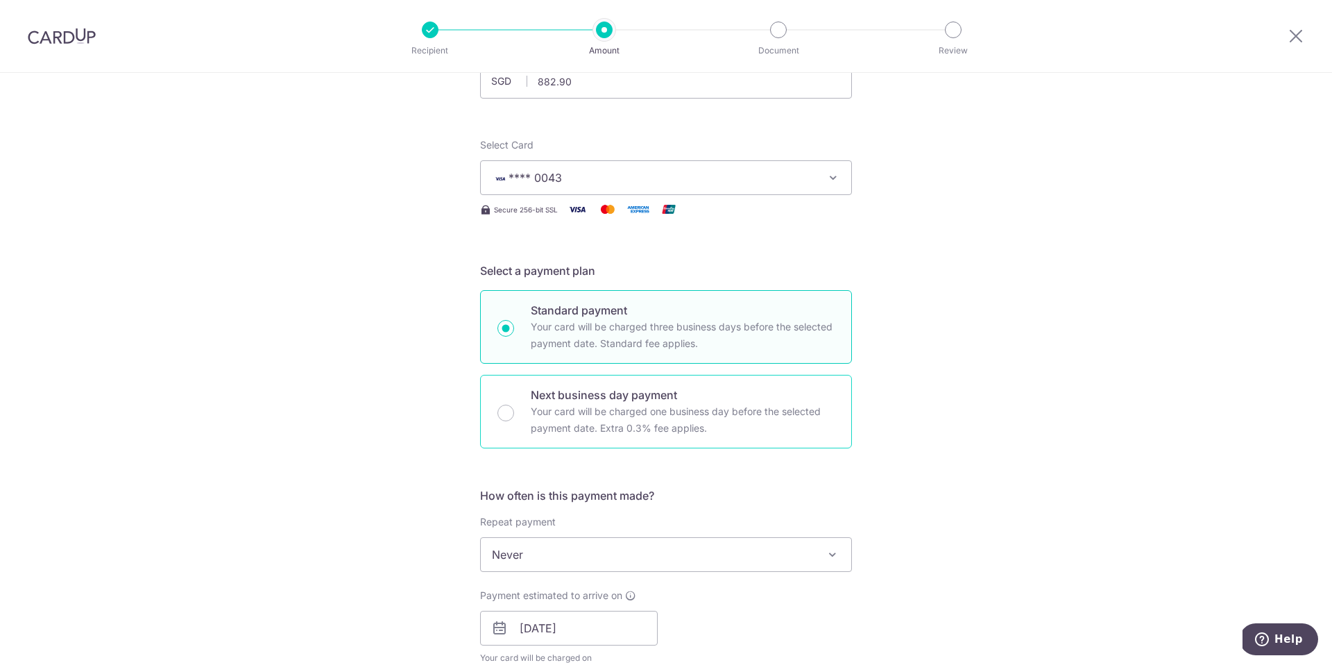
scroll to position [200, 0]
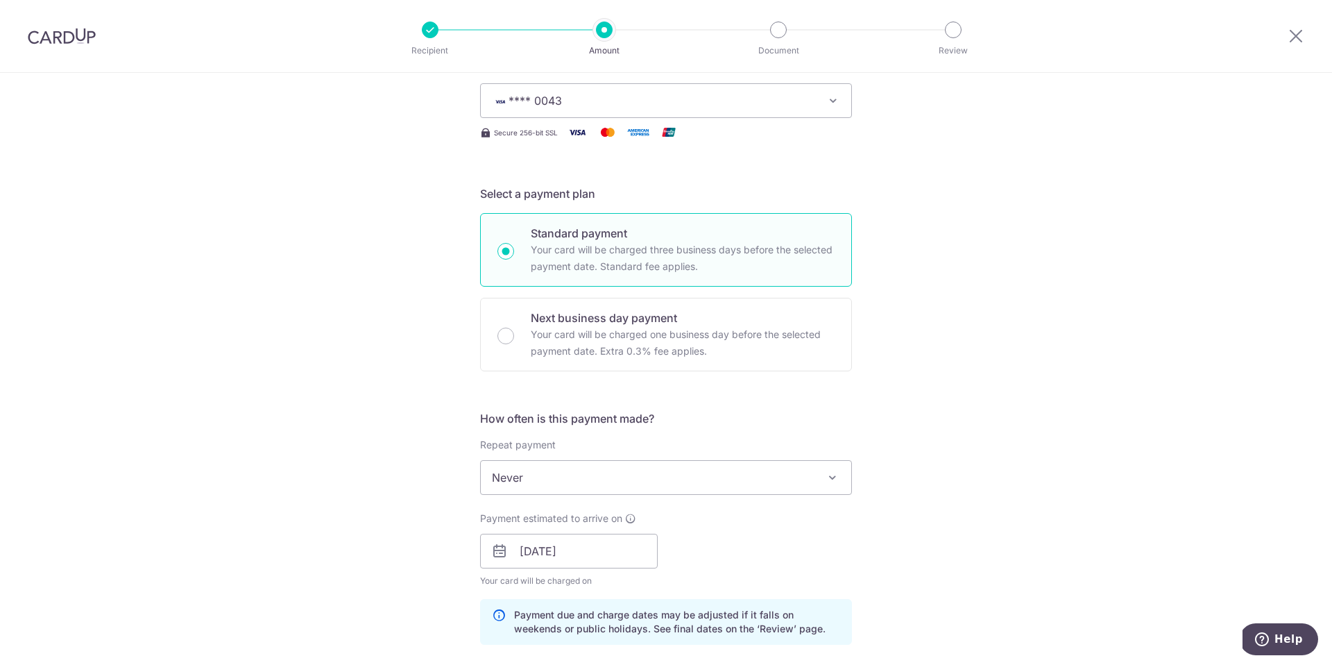
click at [629, 482] on span "Never" at bounding box center [666, 477] width 371 height 33
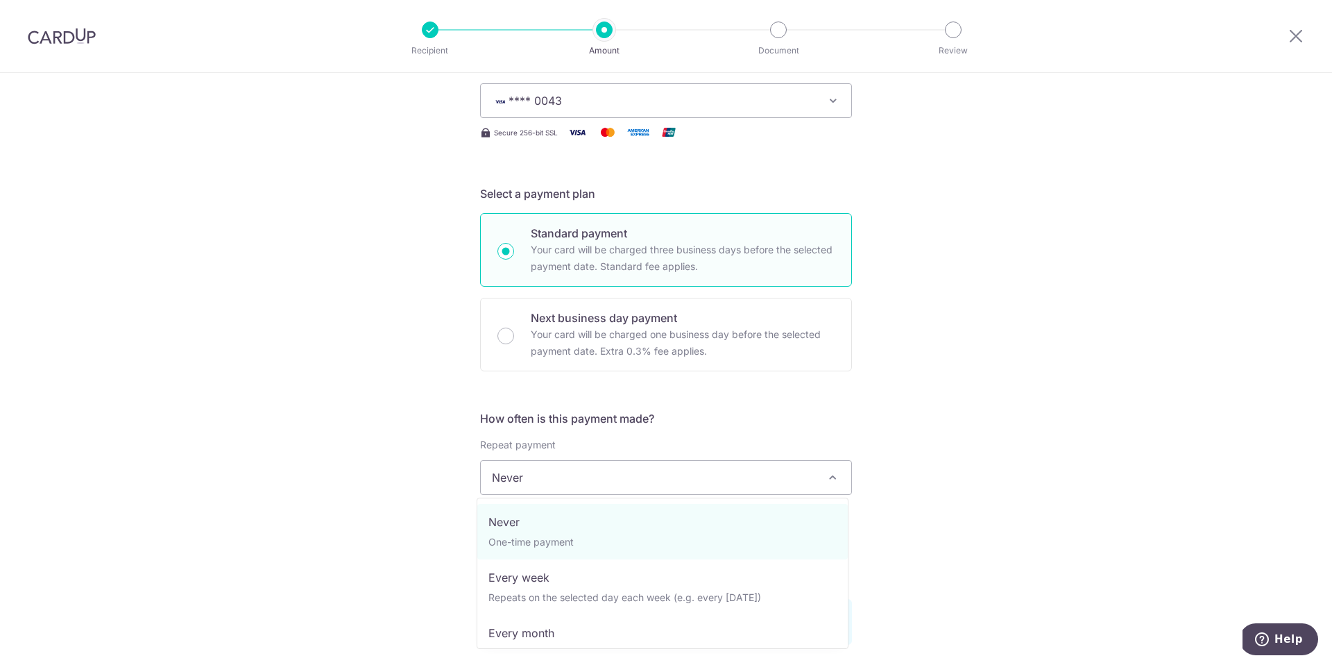
scroll to position [139, 0]
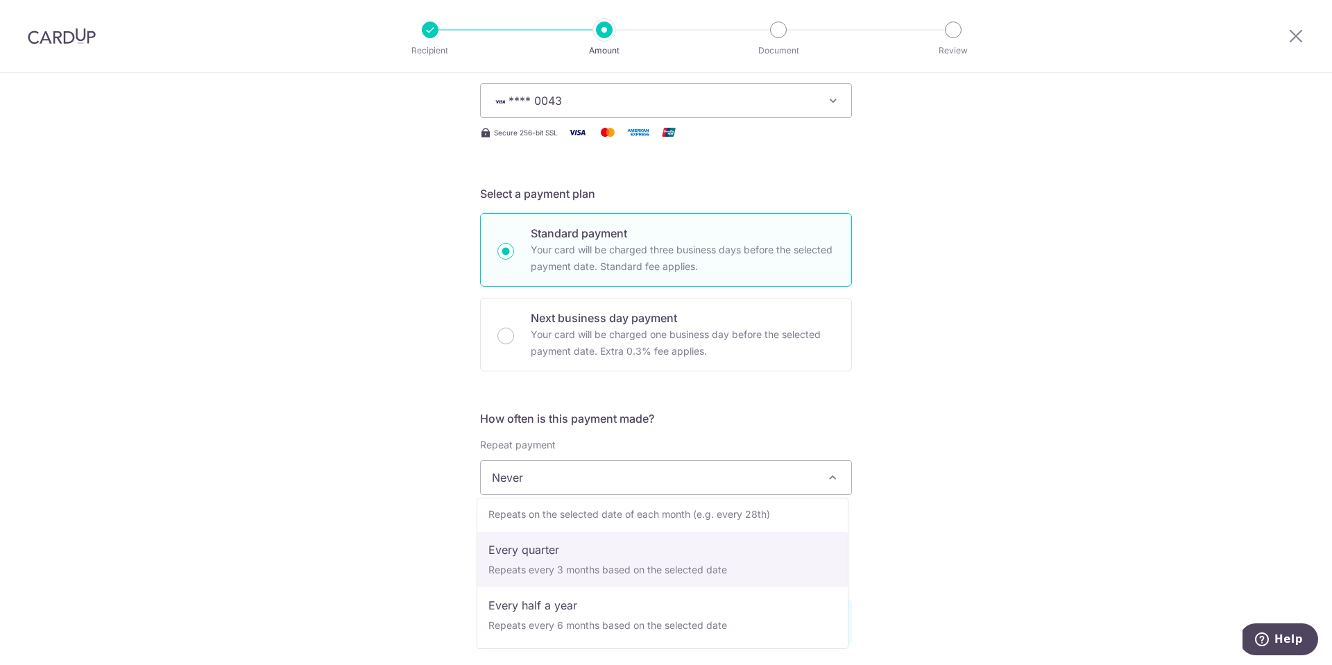
select select "4"
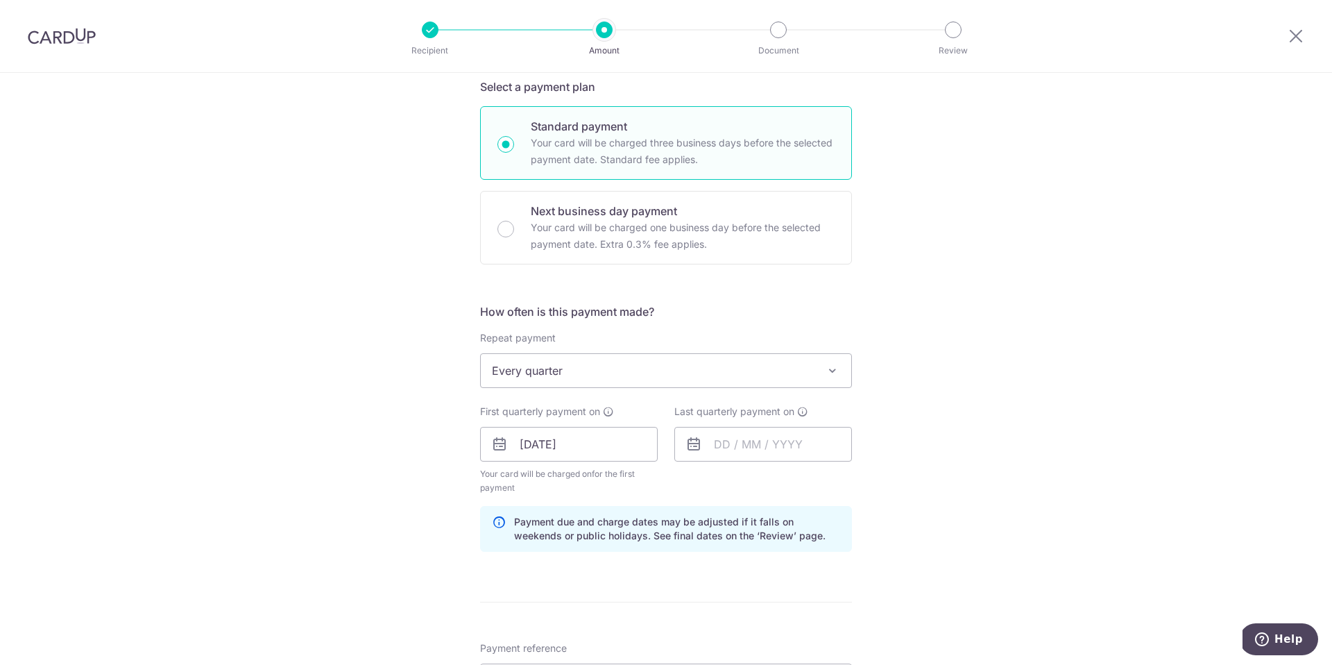
scroll to position [378, 0]
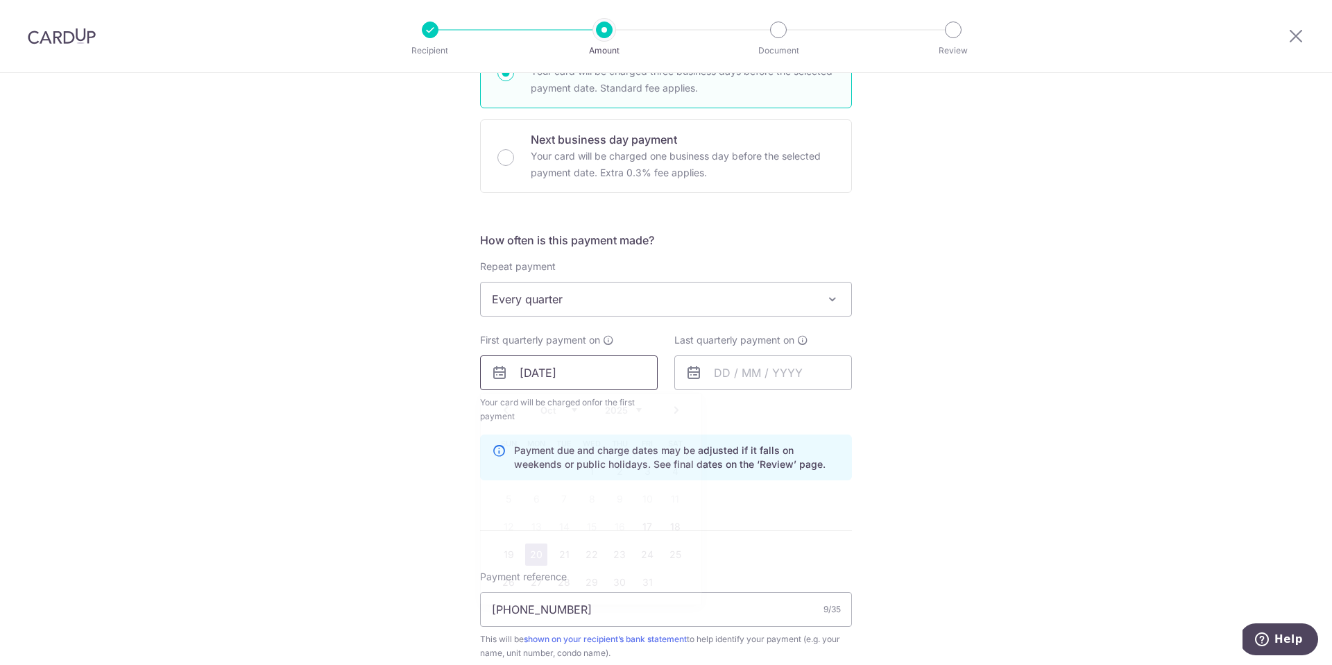
click at [617, 371] on input "20/10/2025" at bounding box center [569, 372] width 178 height 35
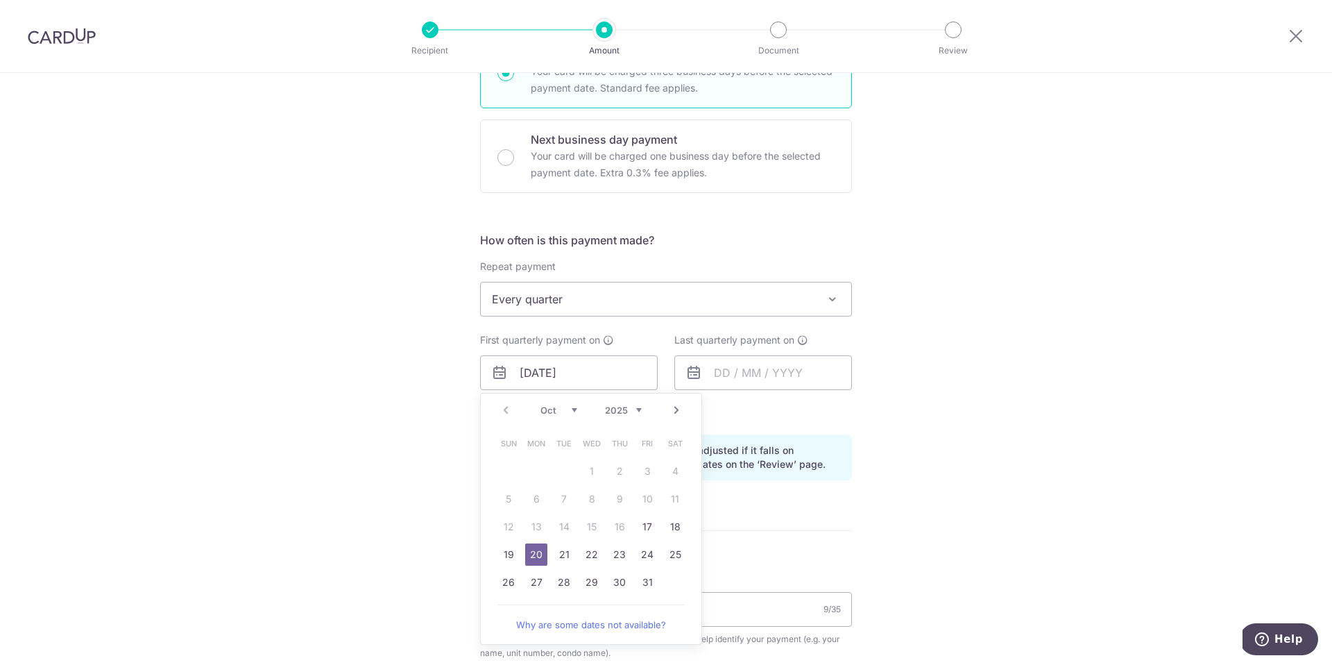
click at [534, 554] on link "20" at bounding box center [536, 554] width 22 height 22
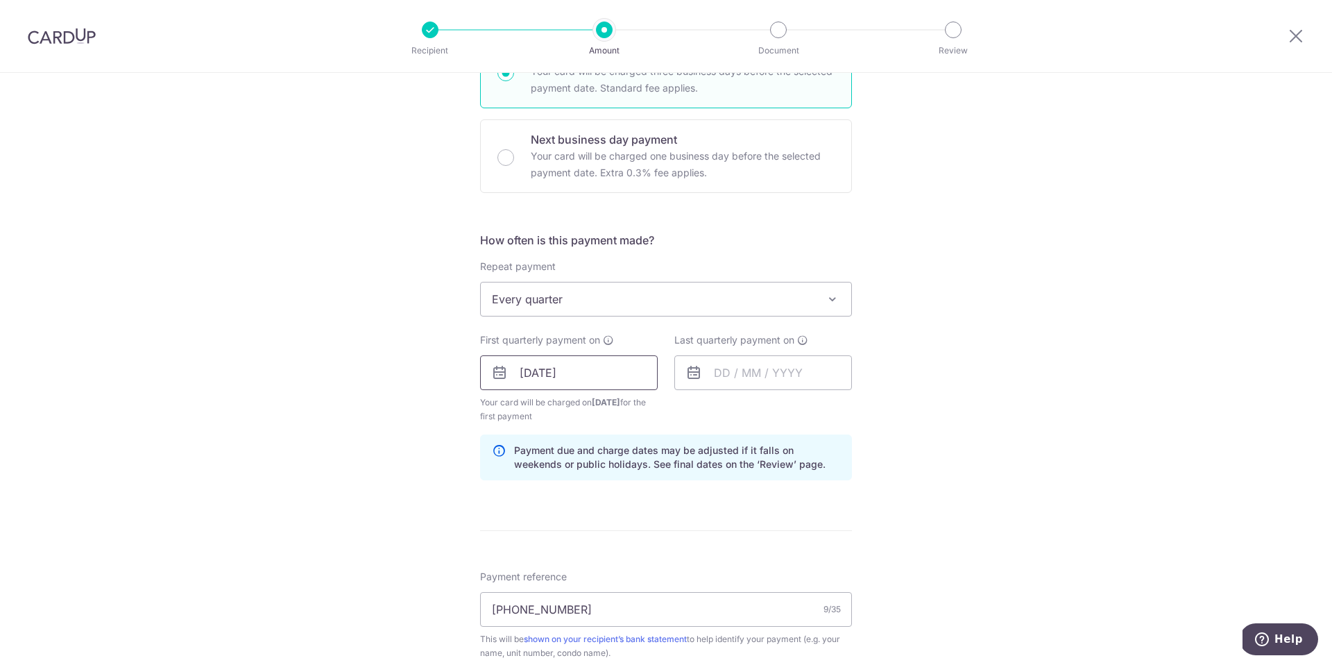
click at [624, 375] on input "20/10/2025" at bounding box center [569, 372] width 178 height 35
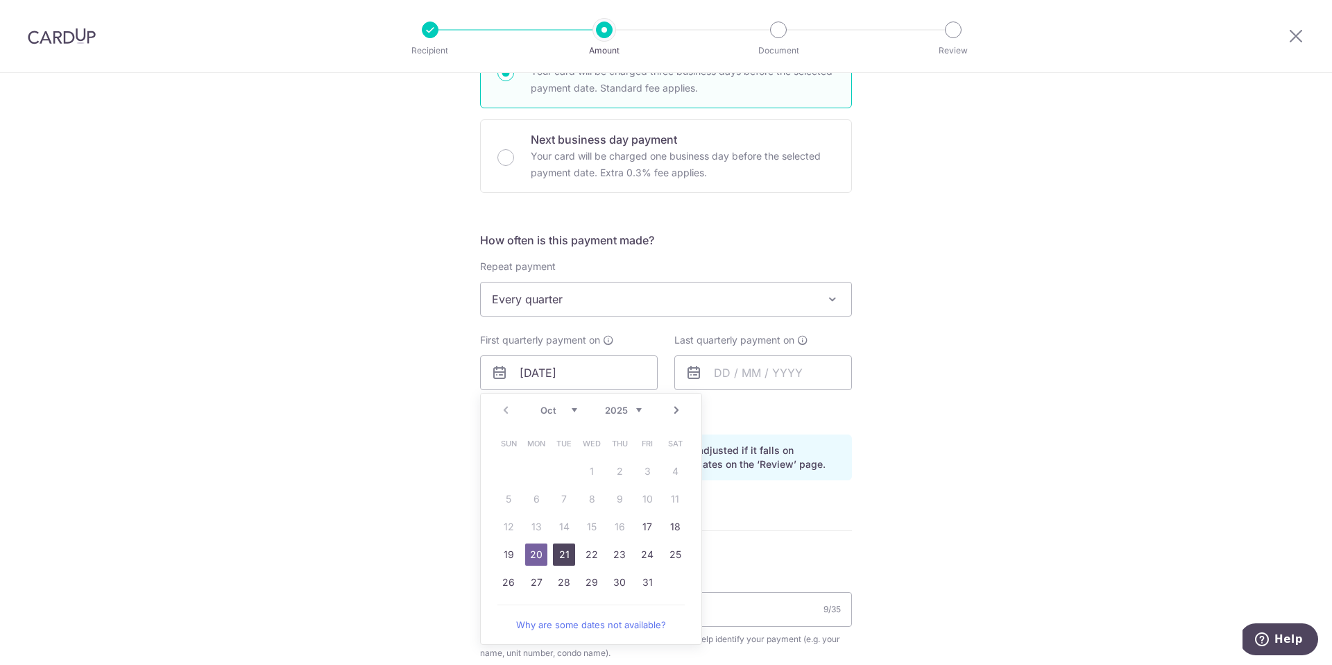
click at [560, 552] on link "21" at bounding box center [564, 554] width 22 height 22
type input "21/10/2025"
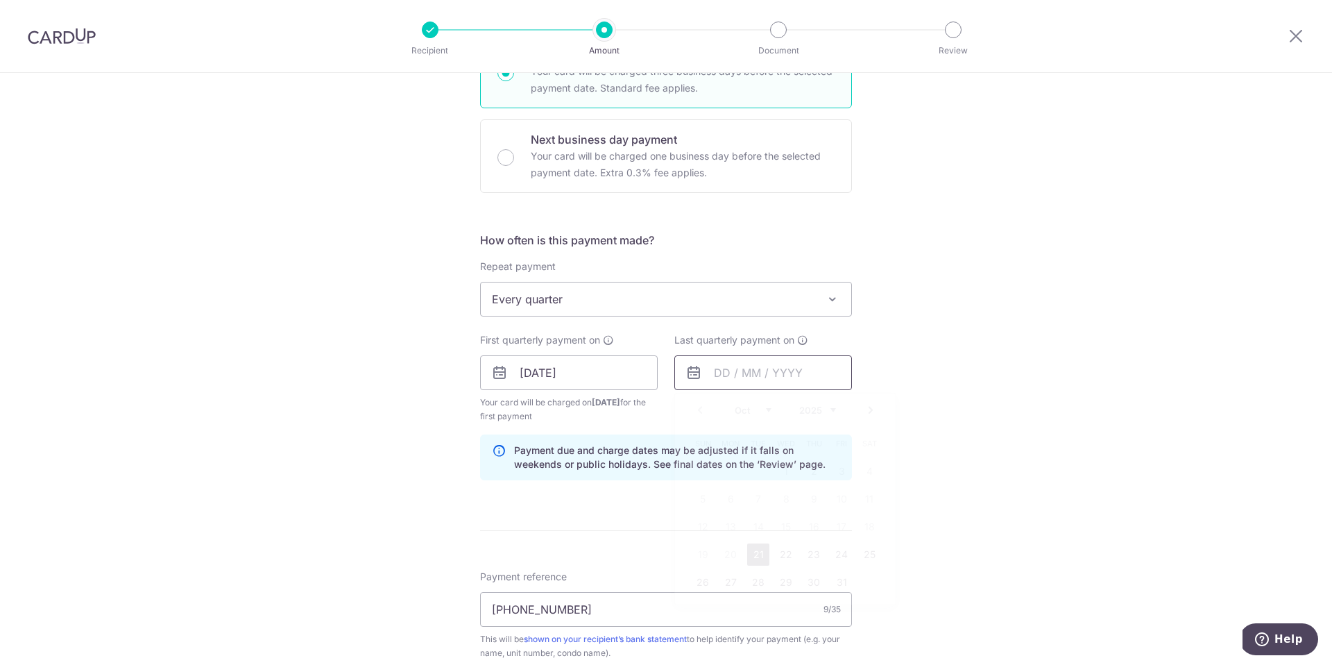
click at [752, 369] on input "text" at bounding box center [764, 372] width 178 height 35
click at [870, 413] on link "Next" at bounding box center [871, 410] width 17 height 17
click at [753, 555] on link "20" at bounding box center [758, 554] width 22 height 22
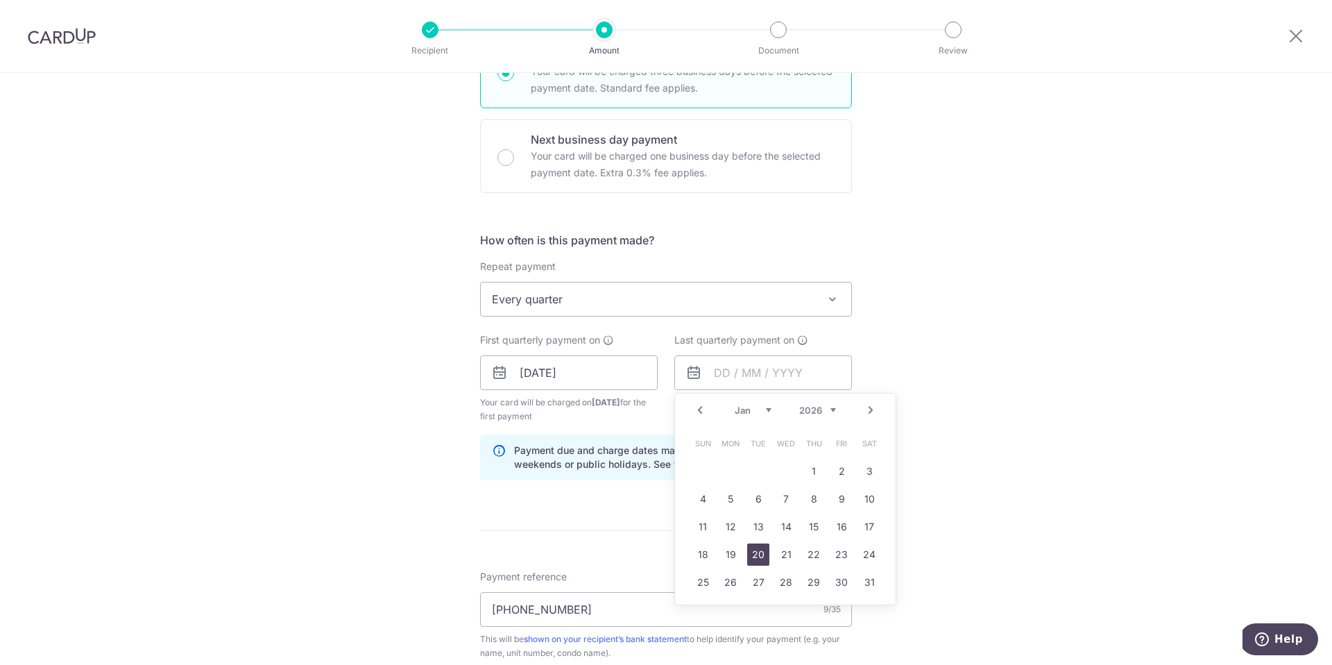
type input "20/01/2026"
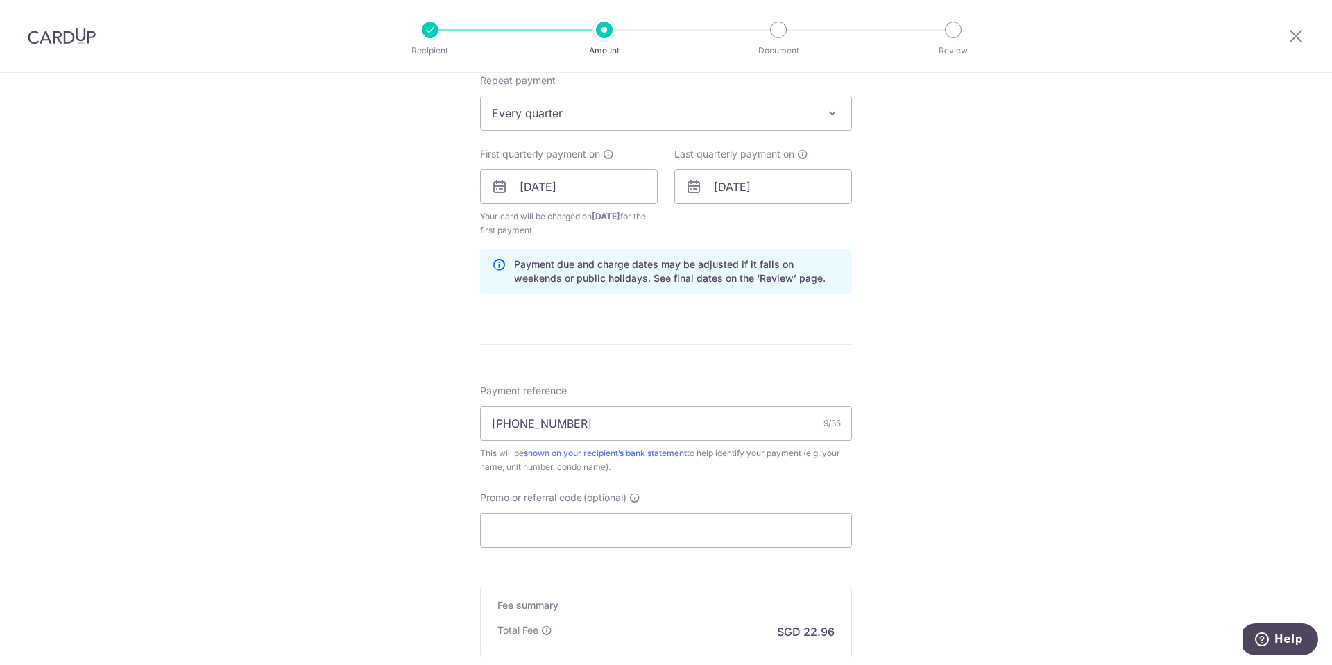
scroll to position [582, 0]
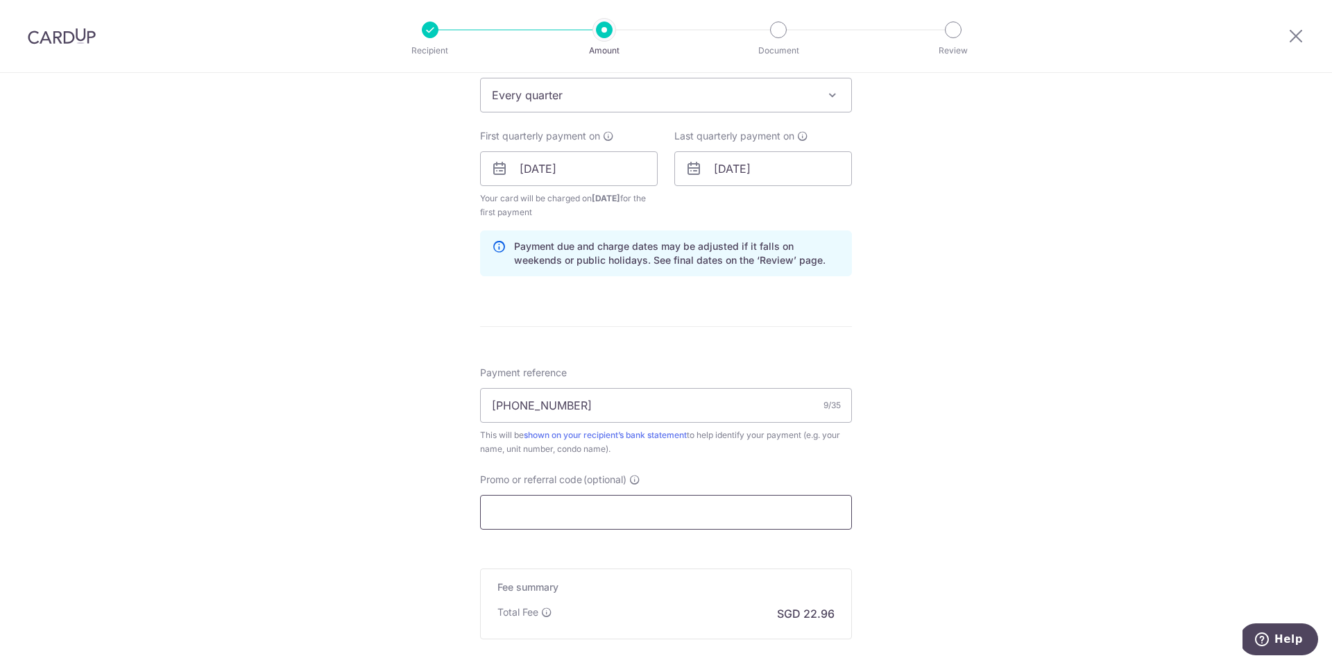
click at [607, 496] on input "Promo or referral code (optional)" at bounding box center [666, 512] width 372 height 35
paste input "3HOME25R"
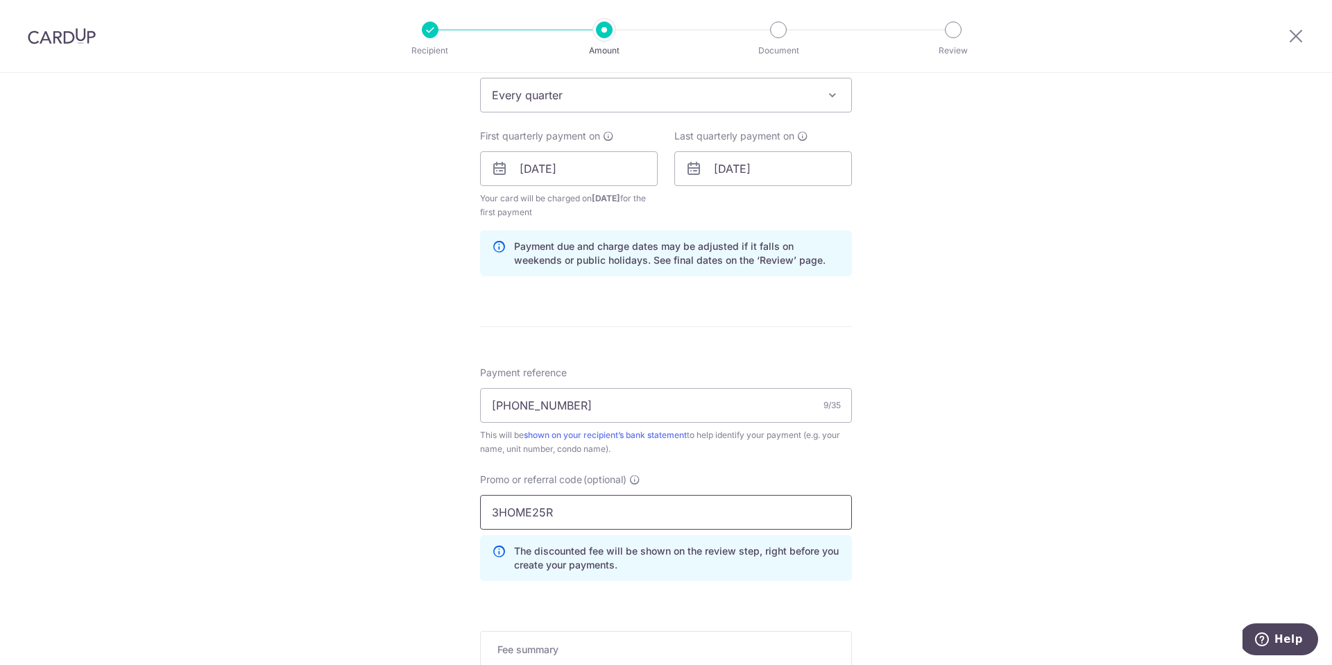
scroll to position [717, 0]
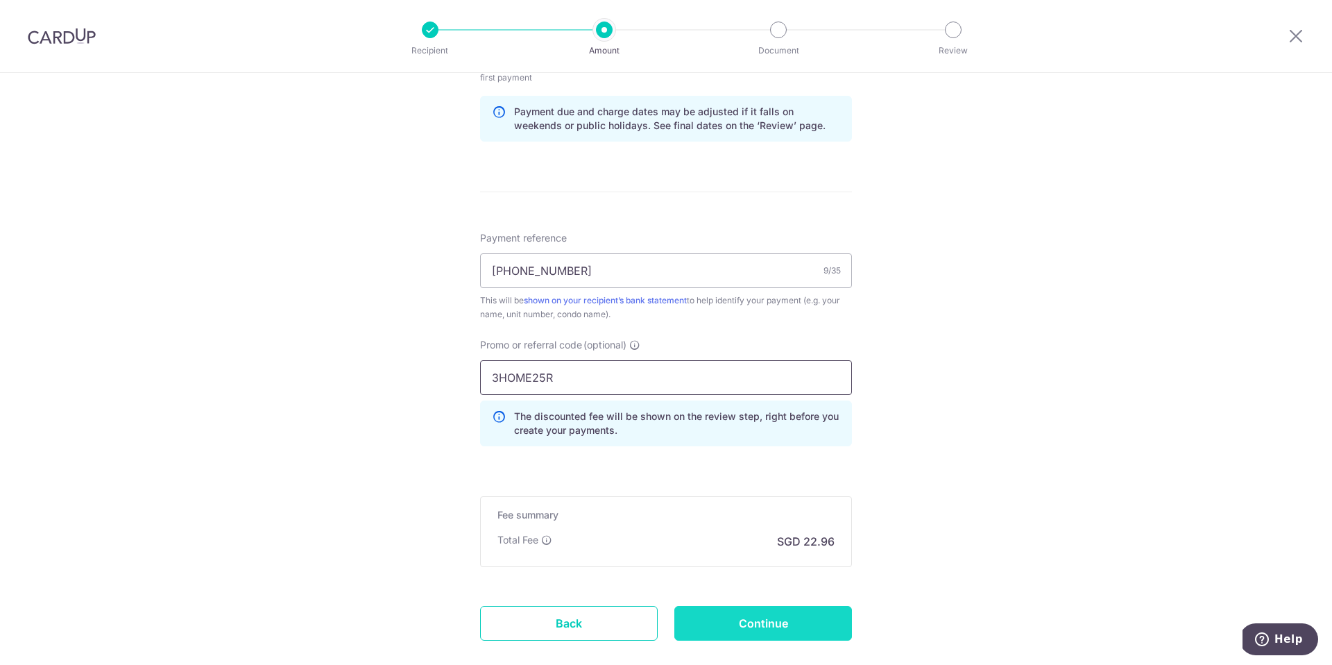
type input "3HOME25R"
click at [749, 611] on input "Continue" at bounding box center [764, 623] width 178 height 35
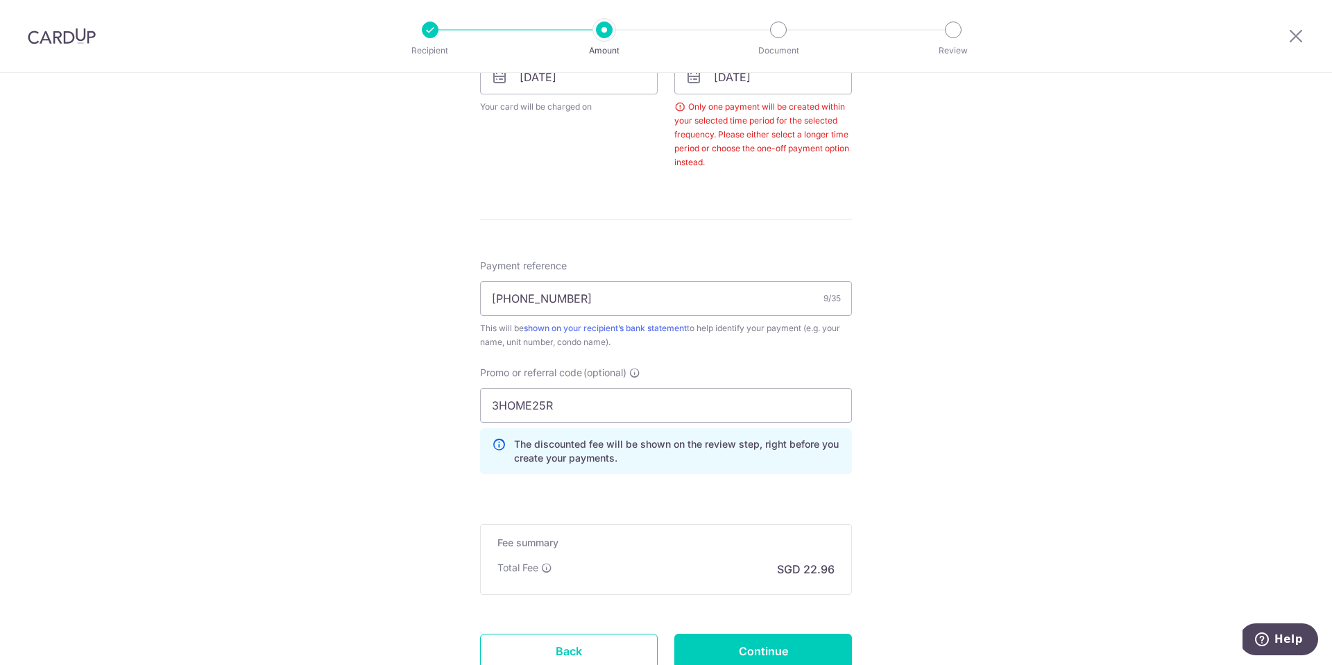
scroll to position [401, 0]
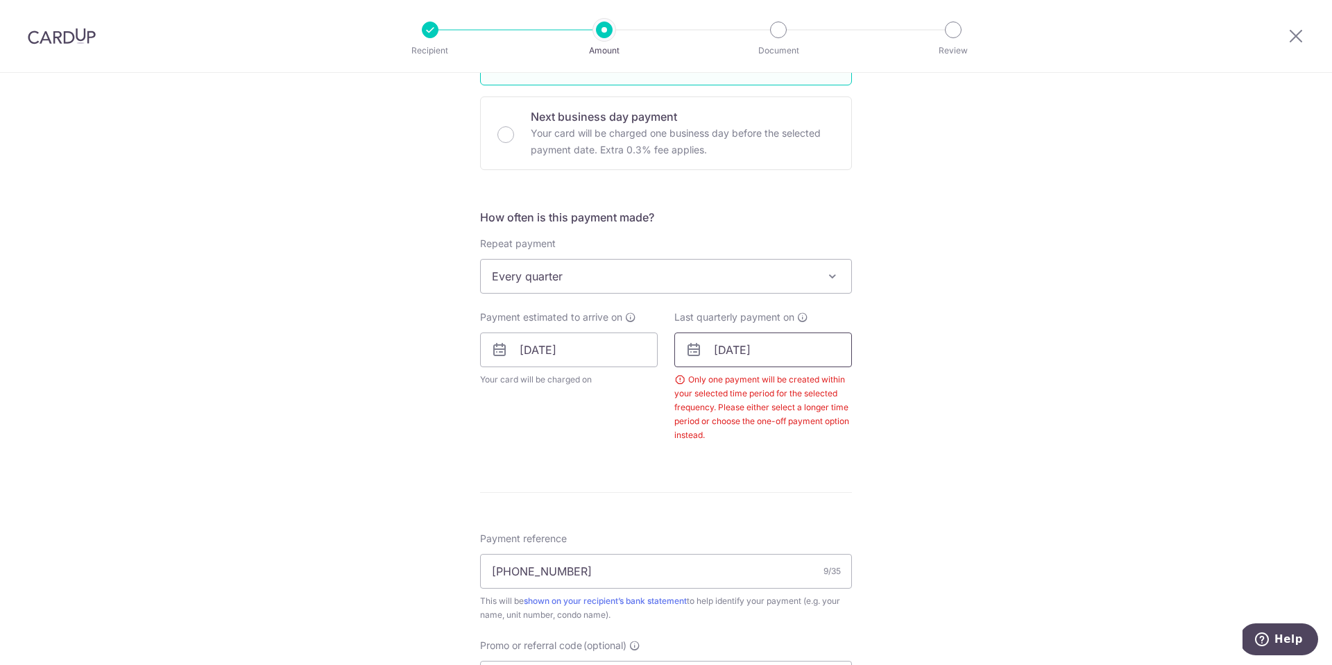
click at [795, 353] on input "20/01/2026" at bounding box center [764, 349] width 178 height 35
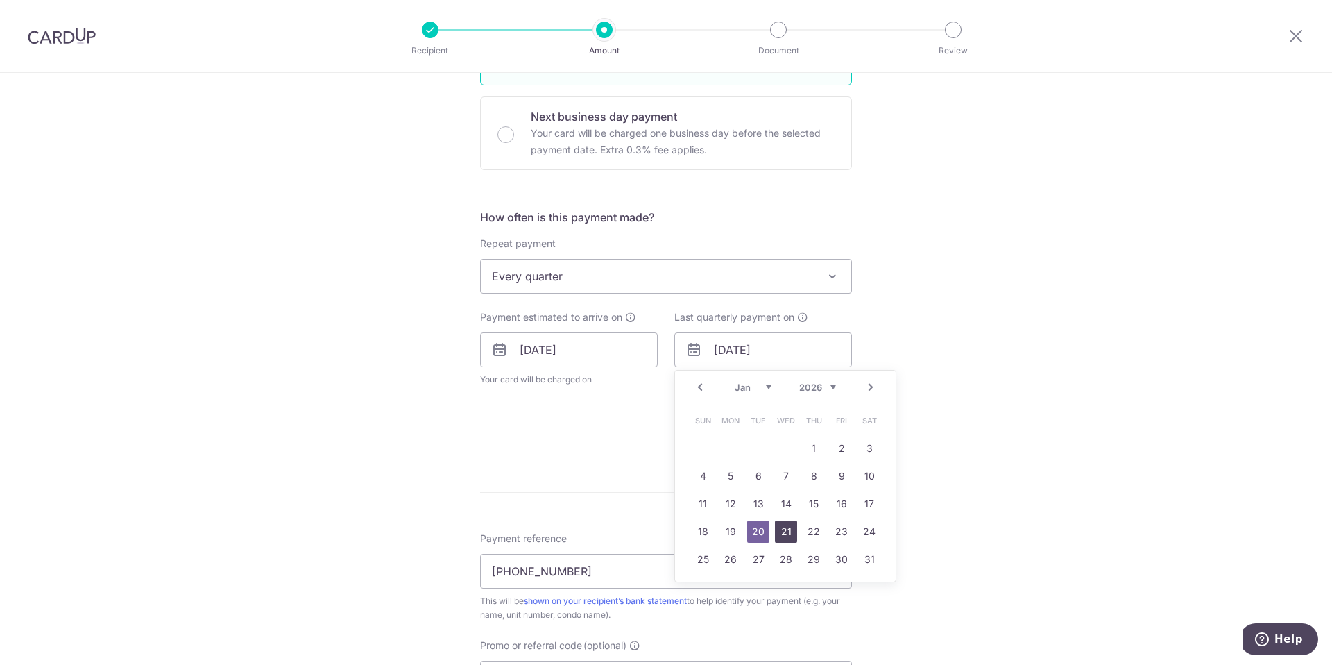
click at [781, 527] on link "21" at bounding box center [786, 531] width 22 height 22
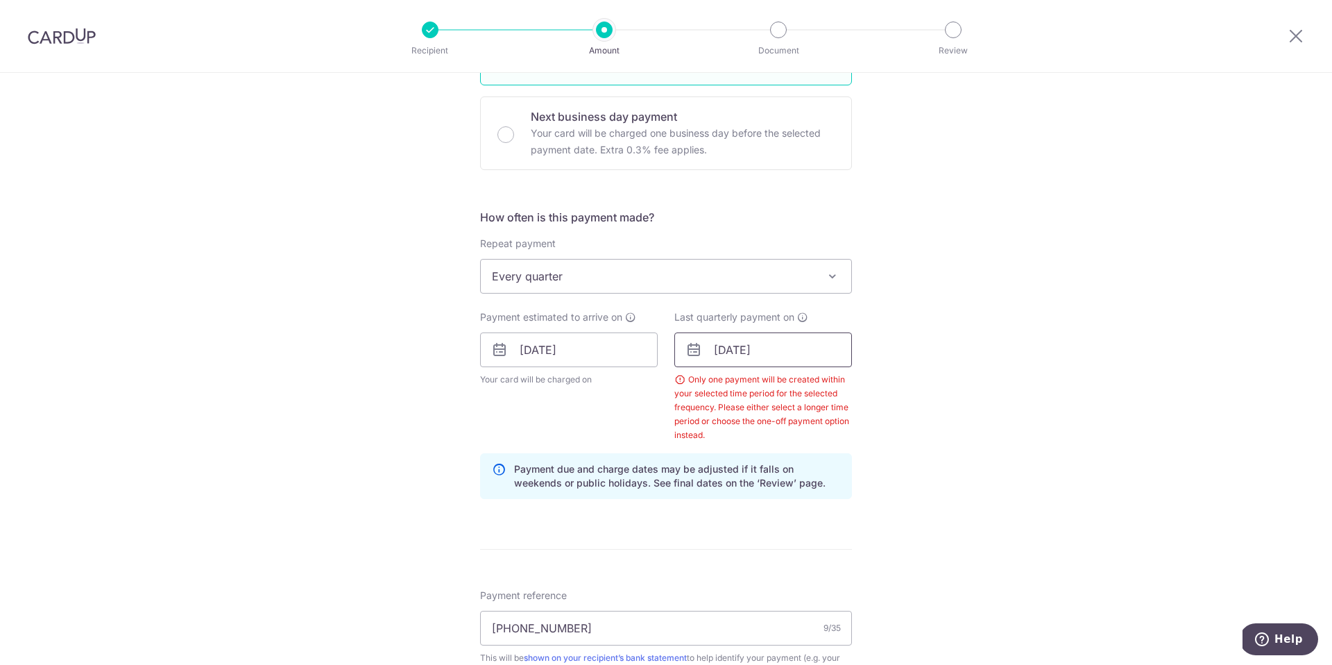
click at [802, 357] on input "21/01/2026" at bounding box center [764, 349] width 178 height 35
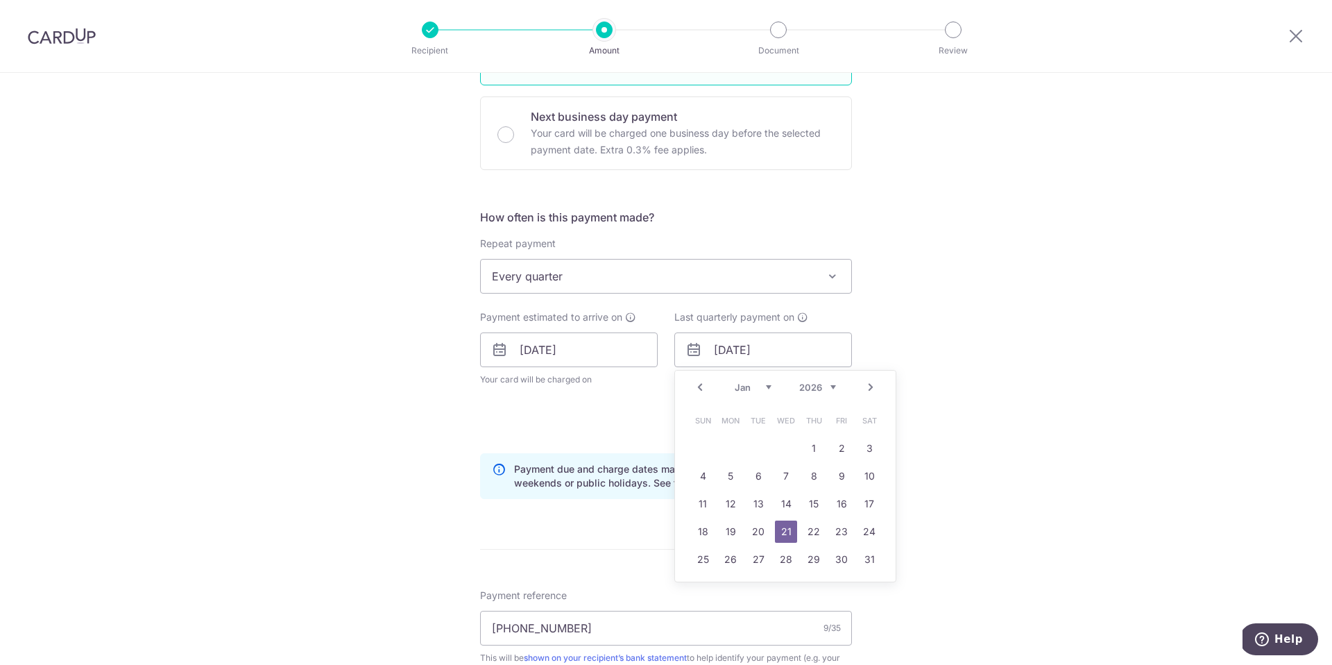
click at [870, 387] on link "Next" at bounding box center [871, 387] width 17 height 17
click at [864, 501] on link "21" at bounding box center [869, 504] width 22 height 22
type input "21/03/2026"
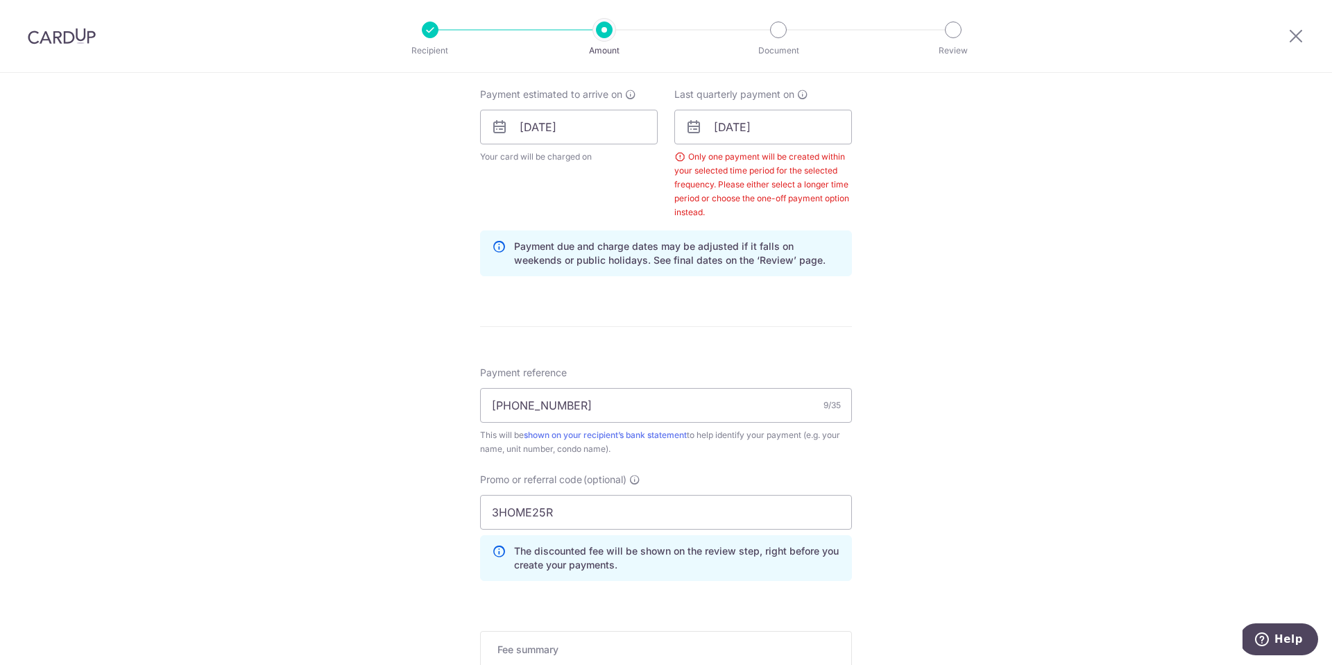
scroll to position [838, 0]
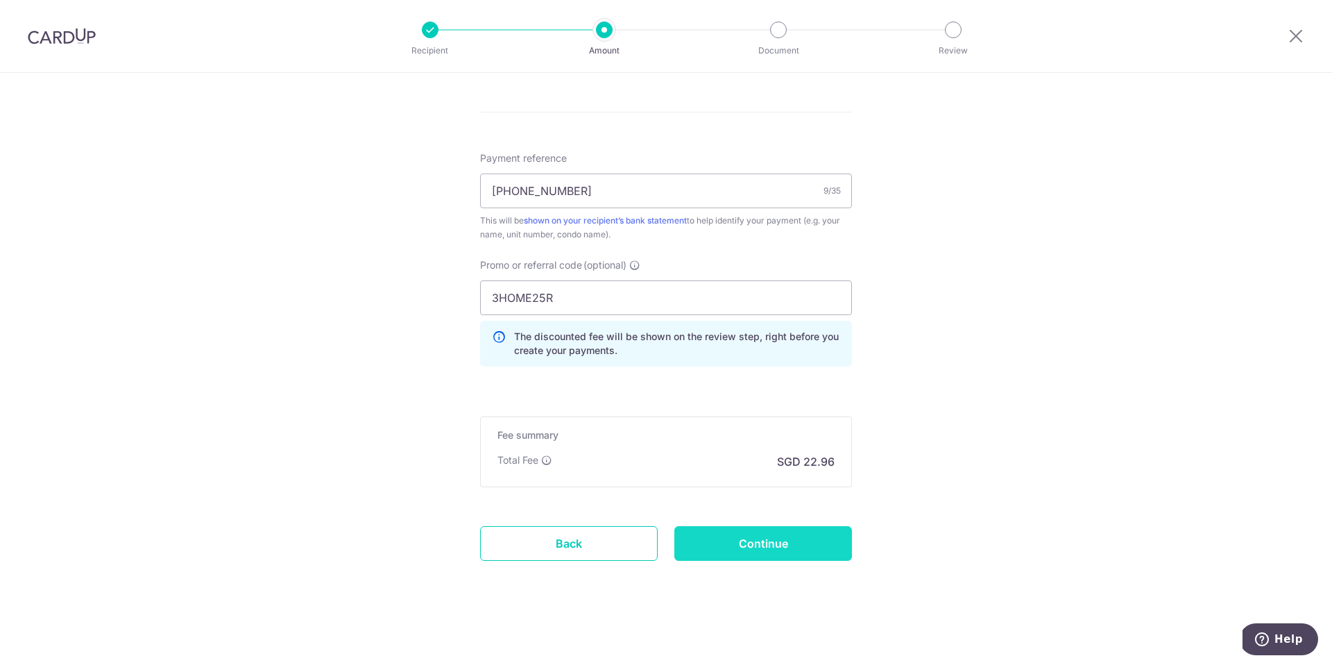
click at [786, 551] on input "Continue" at bounding box center [764, 543] width 178 height 35
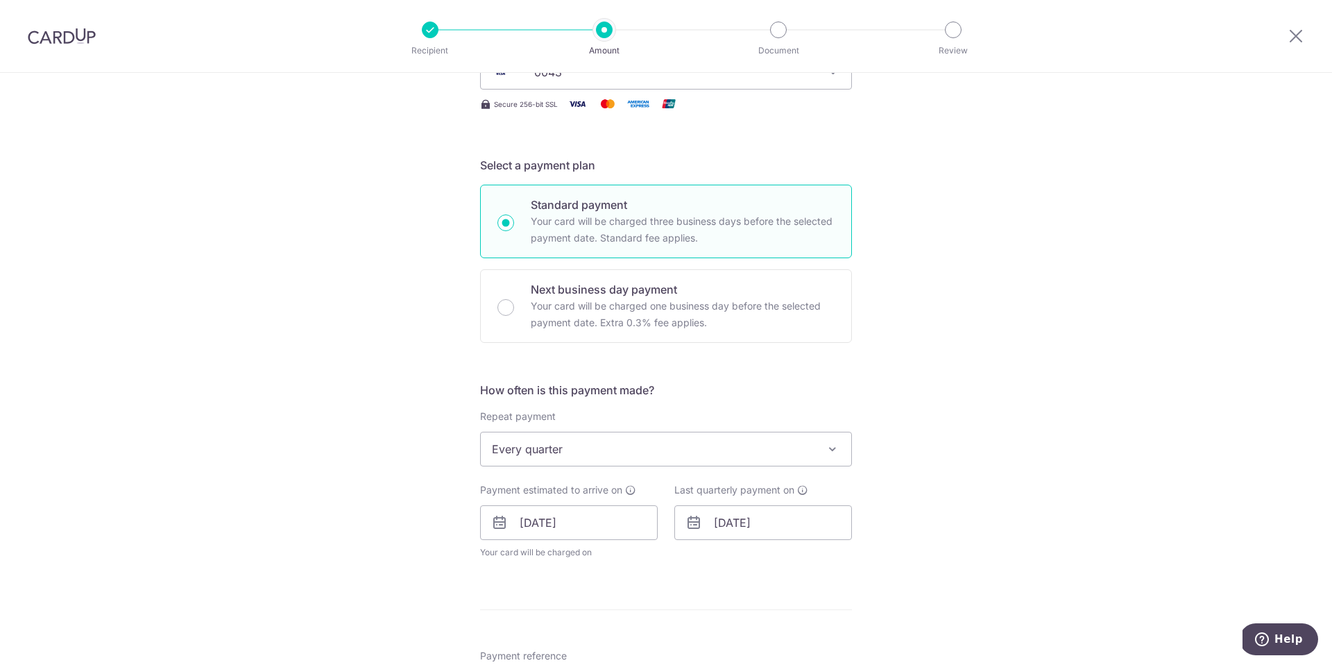
scroll to position [422, 0]
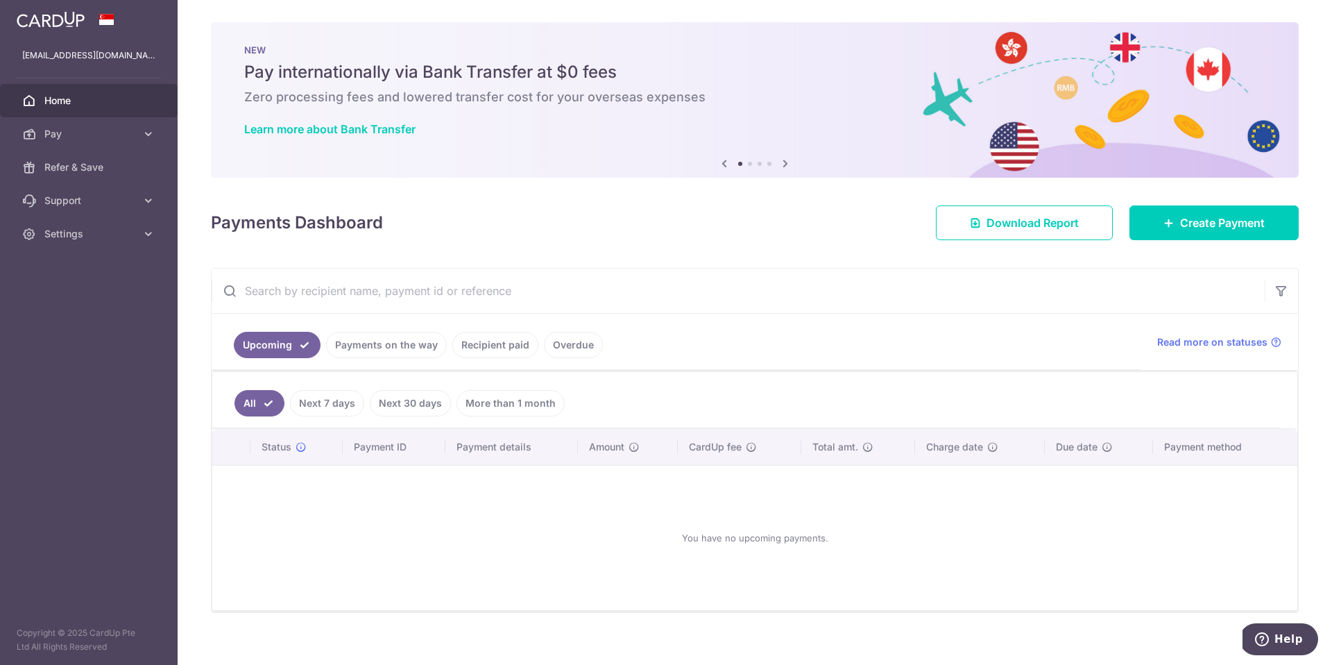
click at [786, 160] on icon at bounding box center [785, 163] width 17 height 17
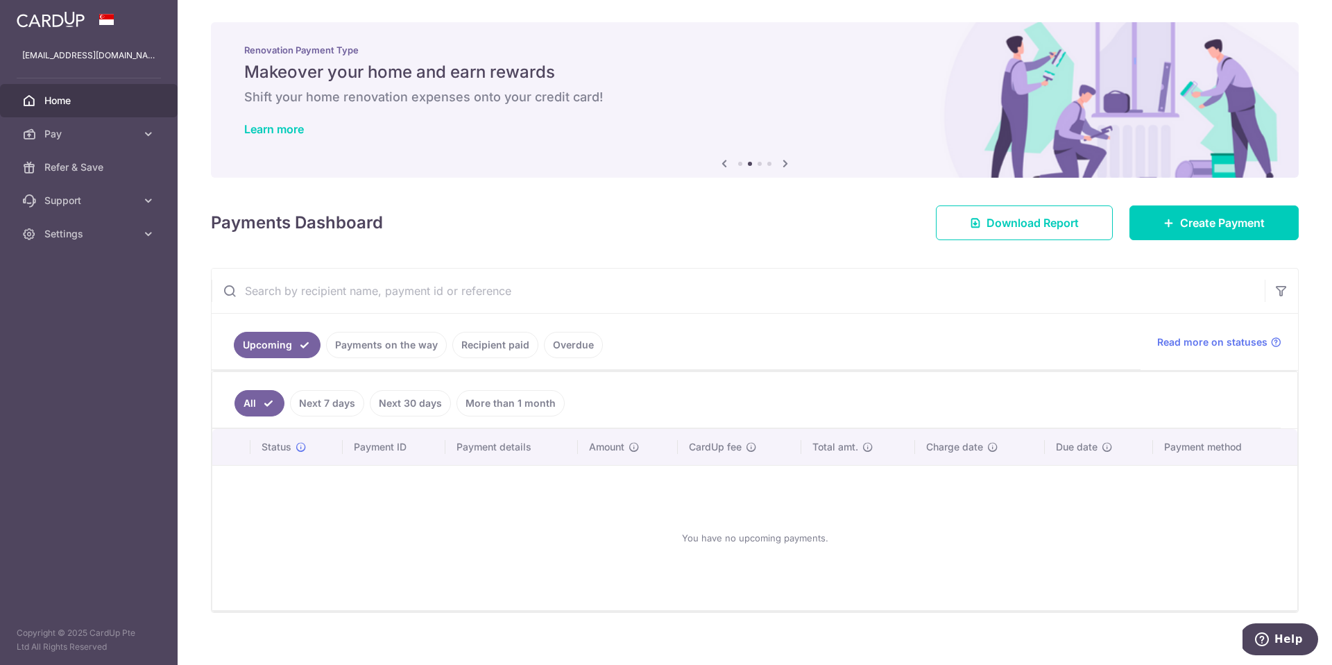
click at [785, 162] on icon at bounding box center [785, 163] width 17 height 17
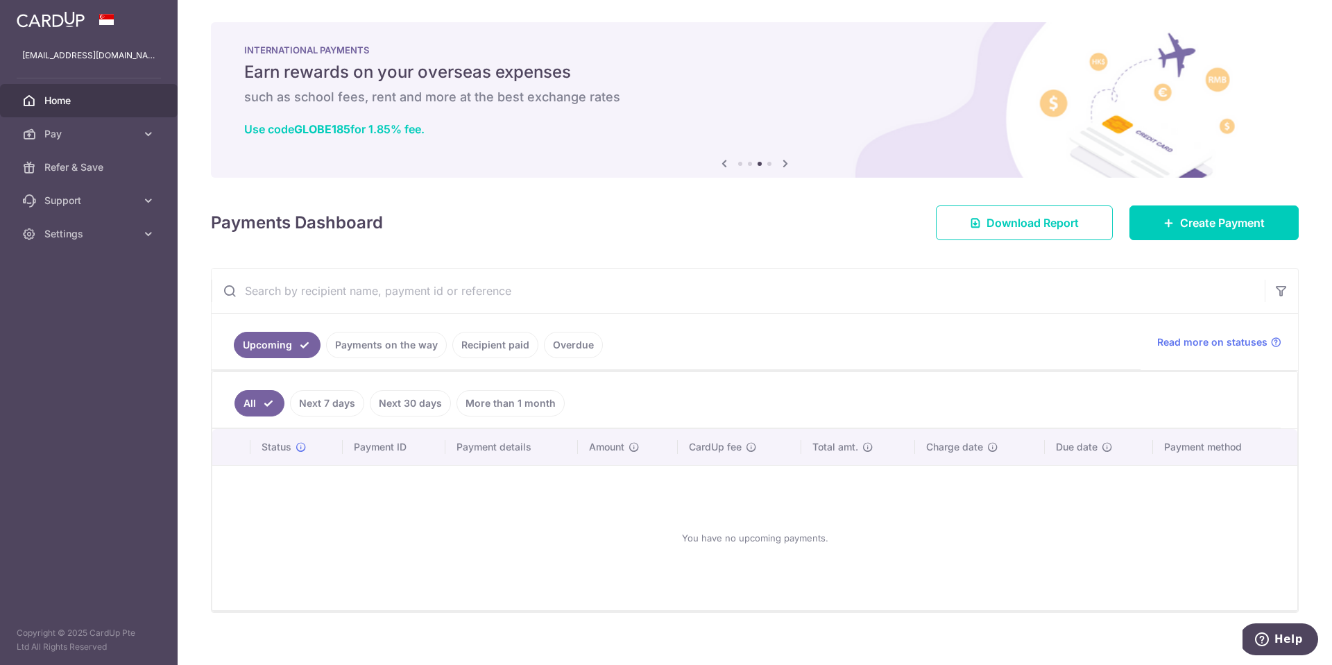
click at [785, 162] on icon at bounding box center [785, 163] width 17 height 17
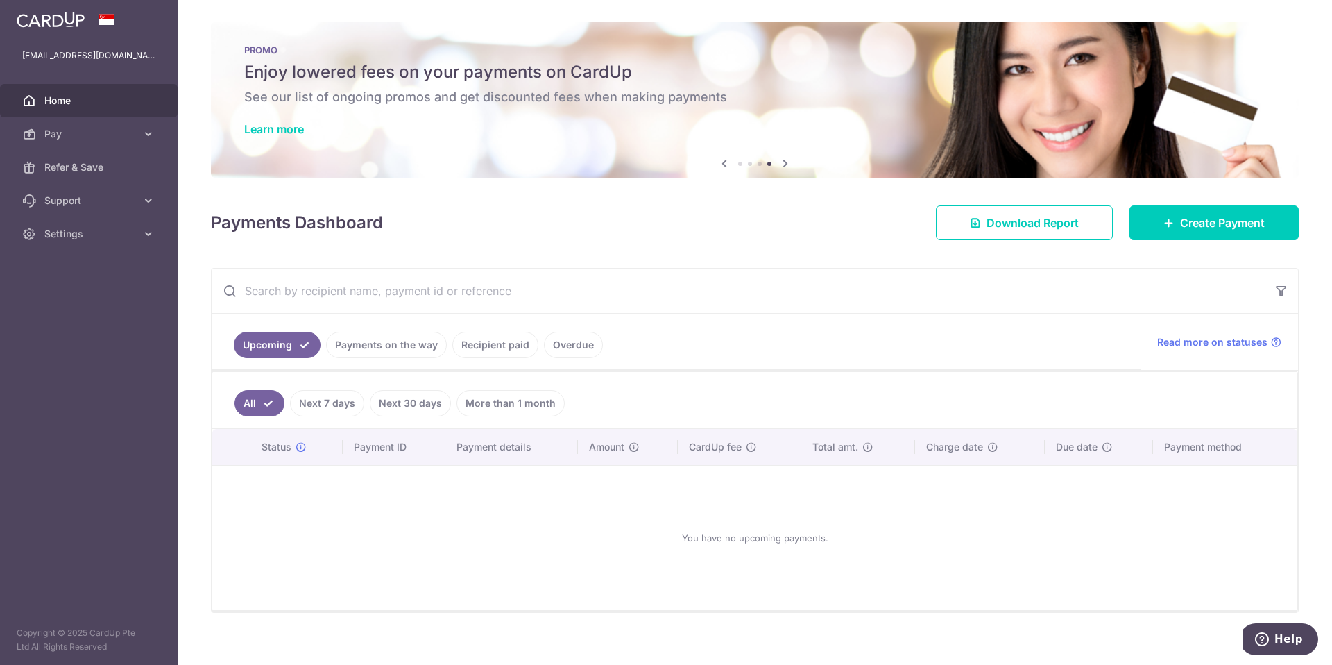
click at [785, 162] on icon at bounding box center [785, 163] width 17 height 17
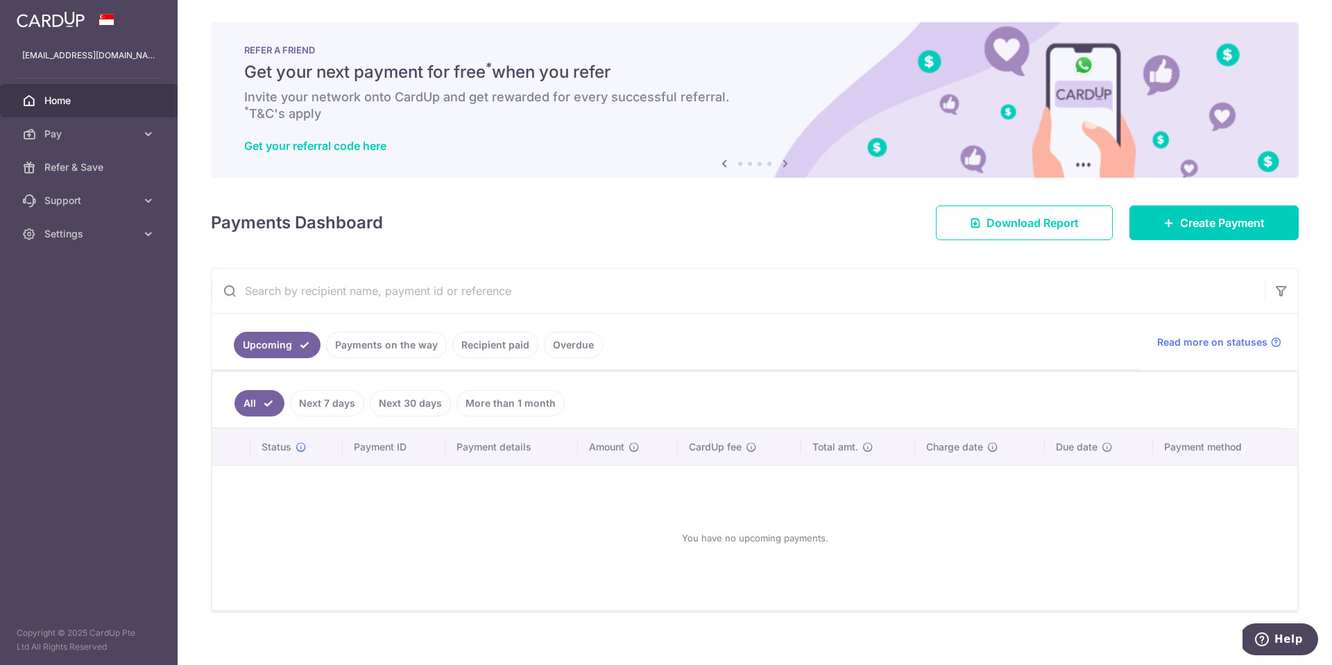
click at [720, 160] on icon at bounding box center [724, 163] width 17 height 17
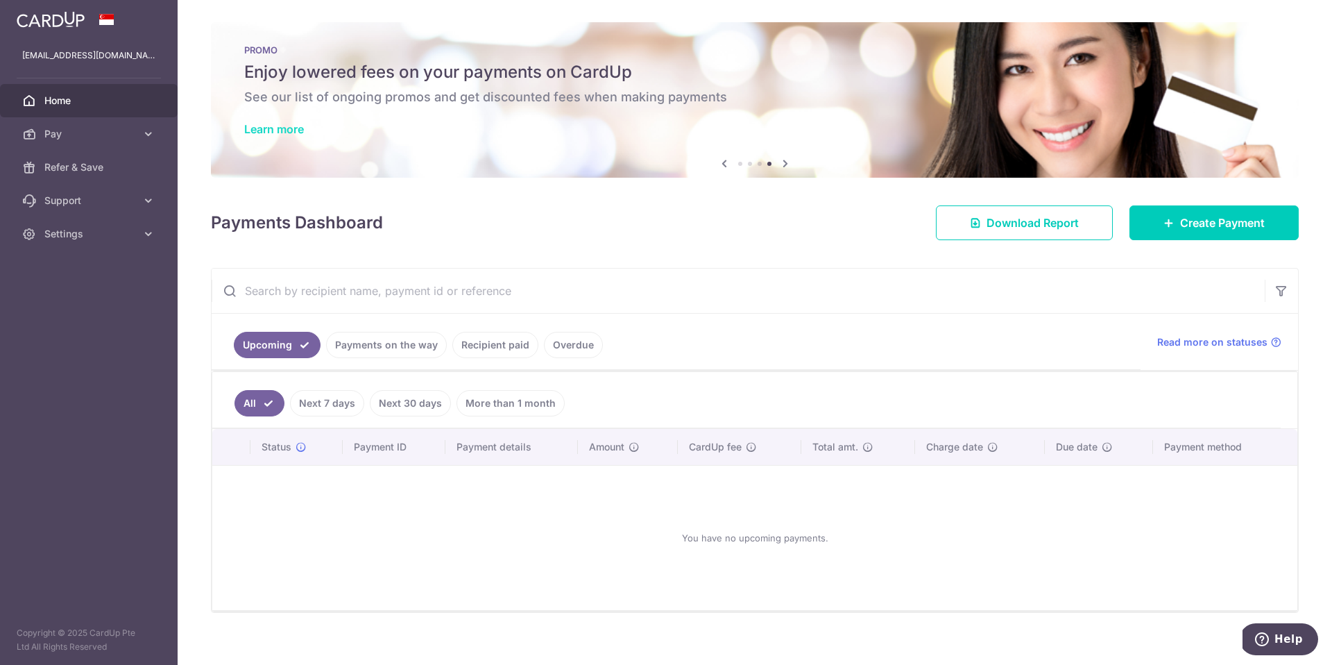
click at [284, 131] on link "Learn more" at bounding box center [274, 129] width 60 height 14
